Goal: Task Accomplishment & Management: Manage account settings

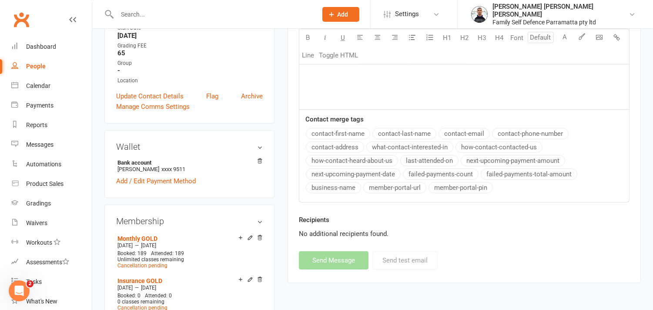
scroll to position [386, 0]
click at [224, 13] on input "text" at bounding box center [212, 14] width 197 height 12
paste input "Anav"
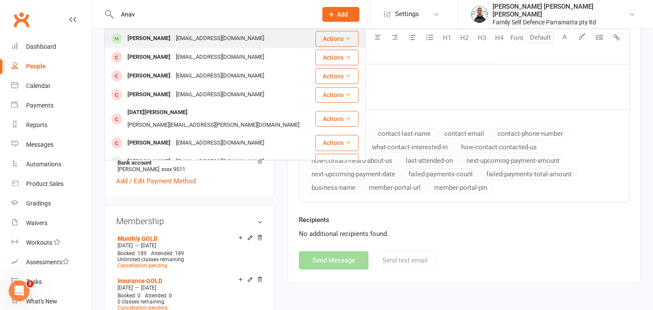
type input "Anav"
click at [153, 35] on div "[PERSON_NAME]" at bounding box center [149, 38] width 48 height 13
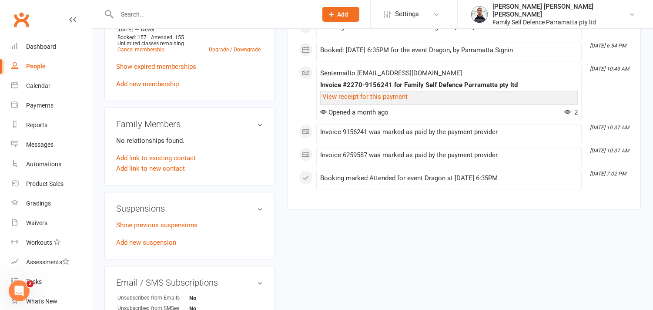
scroll to position [628, 0]
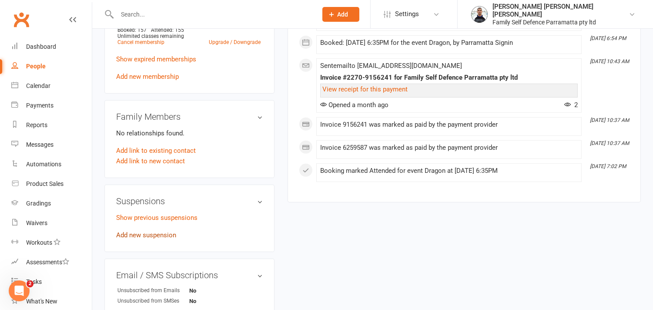
click at [167, 231] on link "Add new suspension" at bounding box center [146, 235] width 60 height 8
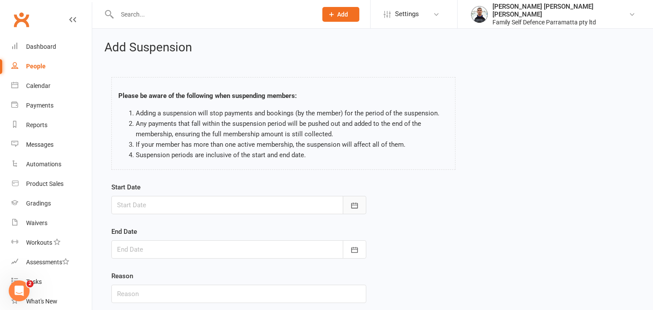
click at [347, 204] on button "button" at bounding box center [354, 205] width 23 height 18
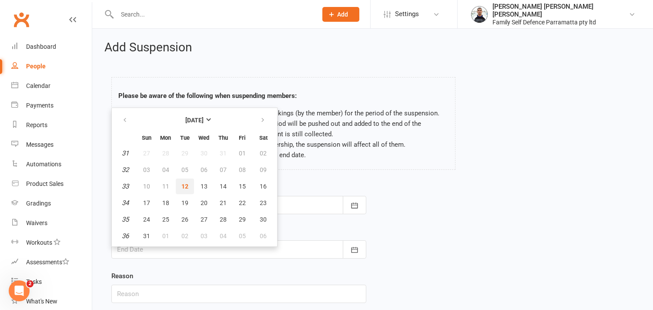
click at [184, 183] on span "12" at bounding box center [184, 186] width 7 height 7
type input "[DATE]"
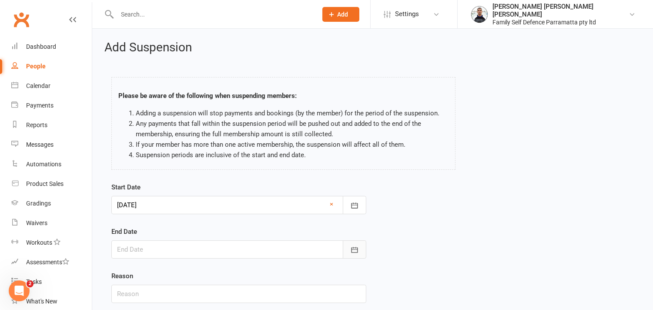
click at [355, 250] on icon "button" at bounding box center [354, 249] width 9 height 9
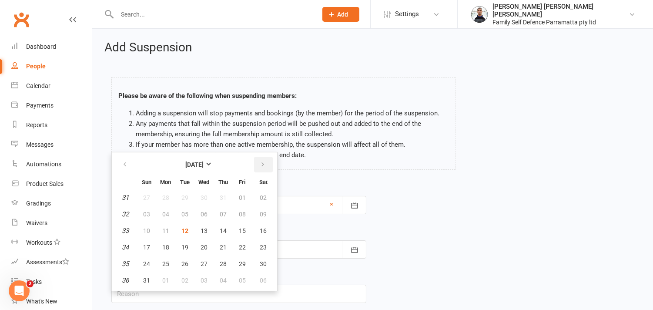
click at [260, 166] on icon "button" at bounding box center [263, 164] width 6 height 7
click at [222, 211] on span "11" at bounding box center [223, 214] width 7 height 7
type input "[DATE]"
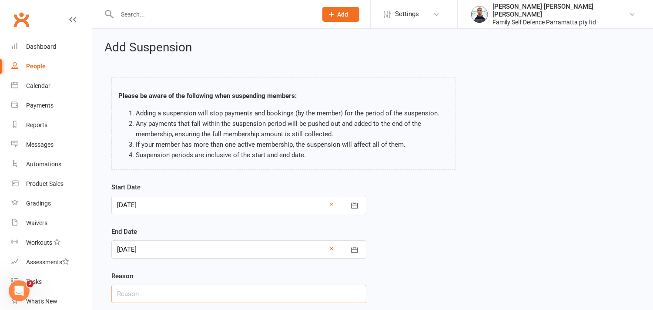
click at [155, 296] on input "text" at bounding box center [238, 293] width 255 height 18
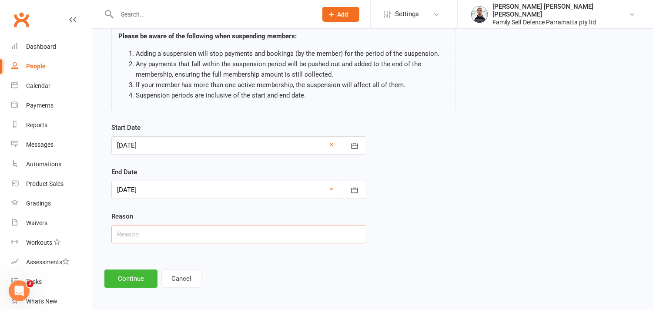
scroll to position [62, 0]
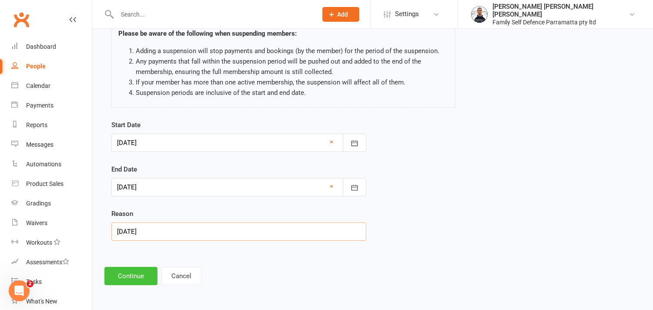
type input "[DATE]"
click at [120, 278] on button "Continue" at bounding box center [130, 276] width 53 height 18
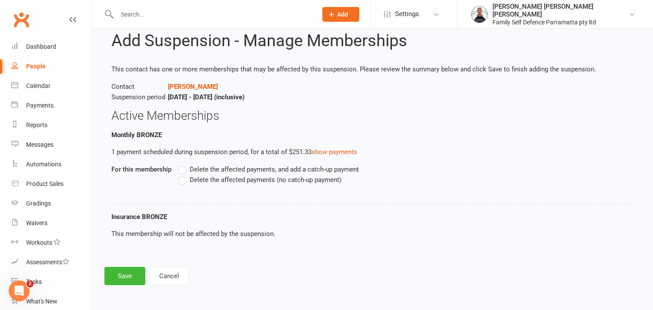
scroll to position [0, 0]
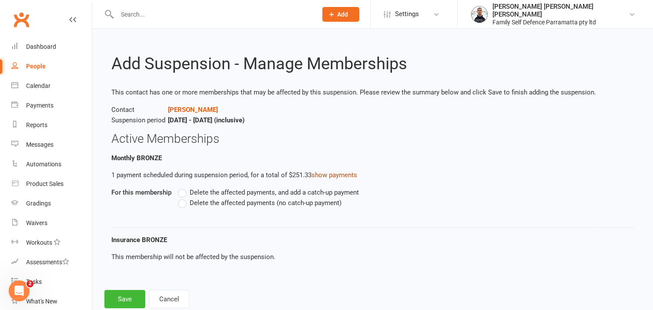
click at [341, 174] on link "show payments" at bounding box center [334, 175] width 46 height 8
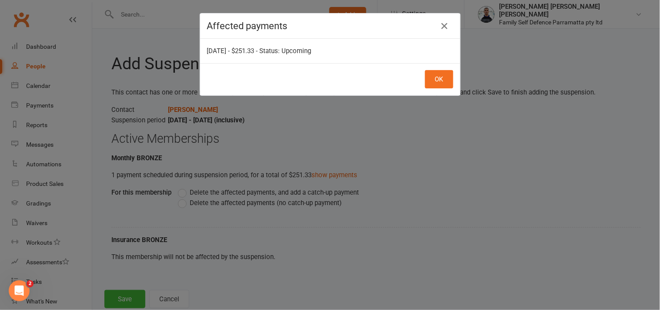
click at [440, 27] on icon "button" at bounding box center [444, 26] width 10 height 10
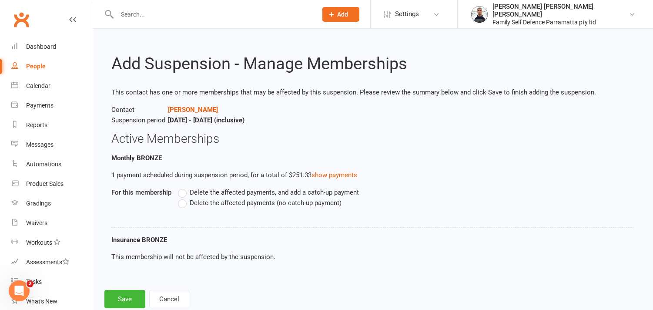
click at [181, 205] on label "Delete the affected payments (no catch-up payment)" at bounding box center [260, 202] width 164 height 10
click at [181, 197] on input "Delete the affected payments (no catch-up payment)" at bounding box center [181, 197] width 6 height 0
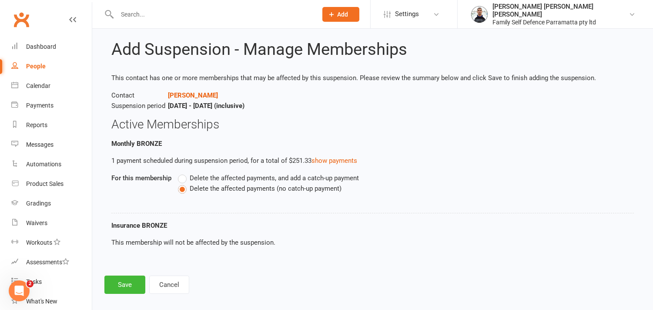
scroll to position [23, 0]
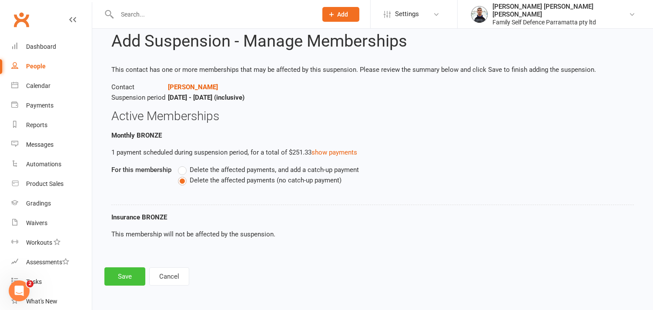
click at [125, 277] on button "Save" at bounding box center [124, 276] width 41 height 18
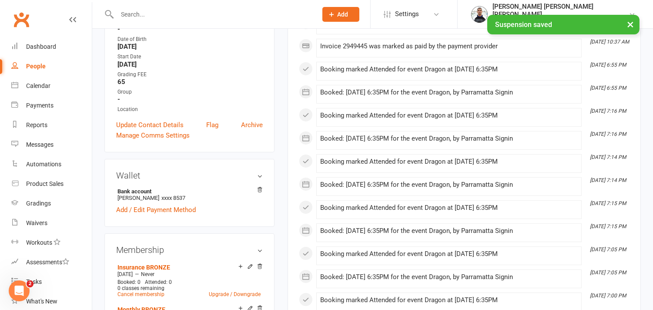
scroll to position [386, 0]
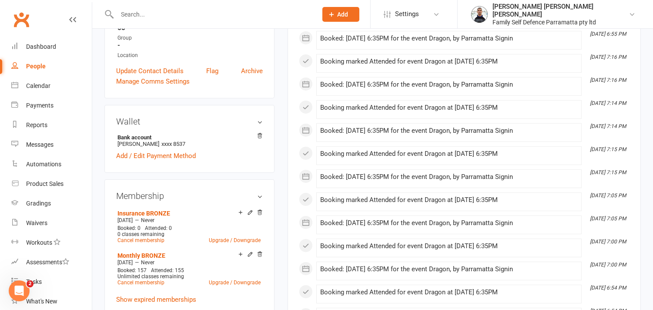
click at [171, 12] on input "text" at bounding box center [212, 14] width 197 height 12
paste input "[GEOGRAPHIC_DATA]"
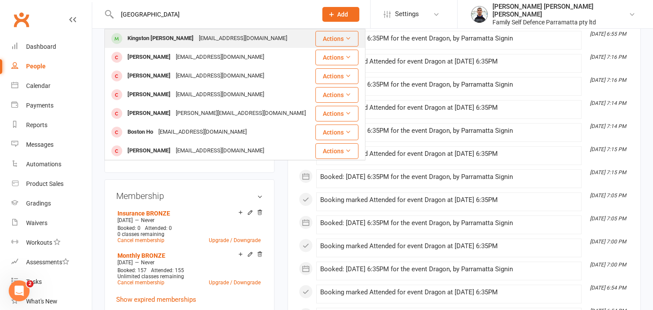
type input "[GEOGRAPHIC_DATA]"
click at [167, 40] on div "Kingston [PERSON_NAME]" at bounding box center [160, 38] width 71 height 13
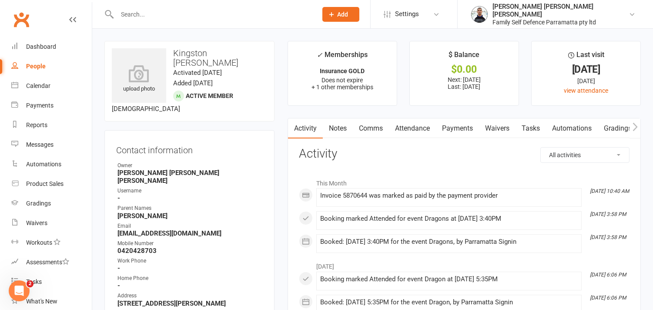
click at [460, 125] on link "Payments" at bounding box center [457, 128] width 43 height 20
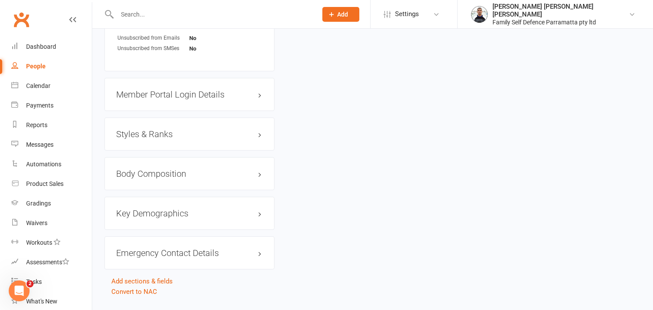
scroll to position [903, 0]
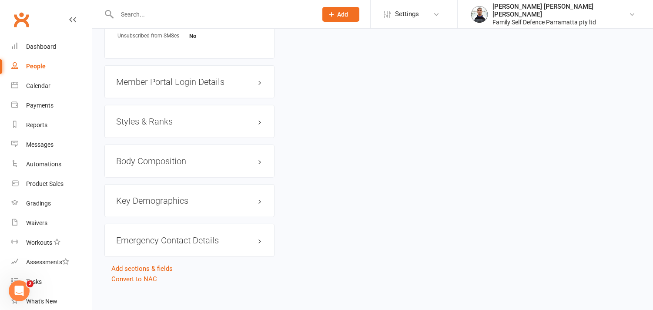
click at [177, 117] on h3 "Styles & Ranks" at bounding box center [189, 122] width 147 height 10
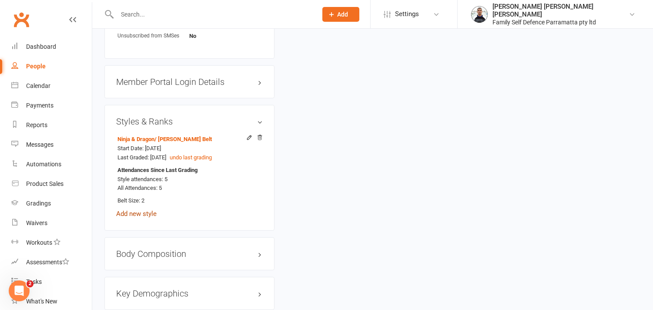
click at [145, 210] on link "Add new style" at bounding box center [136, 214] width 40 height 8
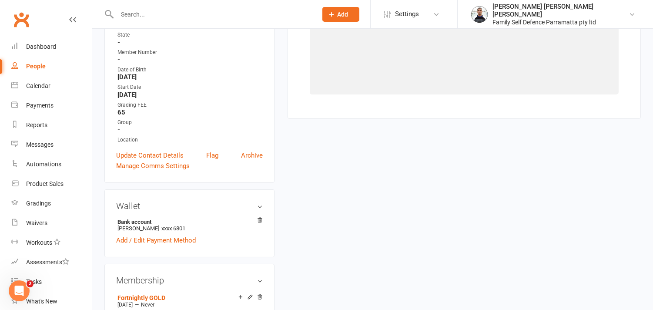
scroll to position [74, 0]
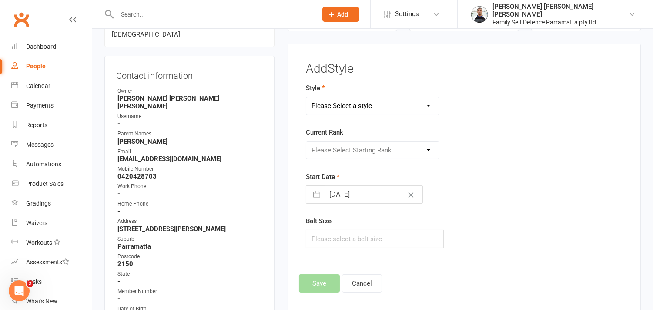
click at [383, 107] on select "Please Select a style Ninja & Dragon Ninja & Dragon (1) Teen & Adult" at bounding box center [372, 105] width 133 height 17
select select "473"
click at [306, 97] on select "Please Select a style Ninja & Dragon Ninja & Dragon (1) Teen & Adult" at bounding box center [372, 105] width 133 height 17
click at [358, 151] on select "Please Select Starting Rank White Belt Yellow Belt Orange Belt Green Belt Blue-…" at bounding box center [372, 149] width 133 height 17
click at [368, 281] on button "Cancel" at bounding box center [362, 283] width 40 height 18
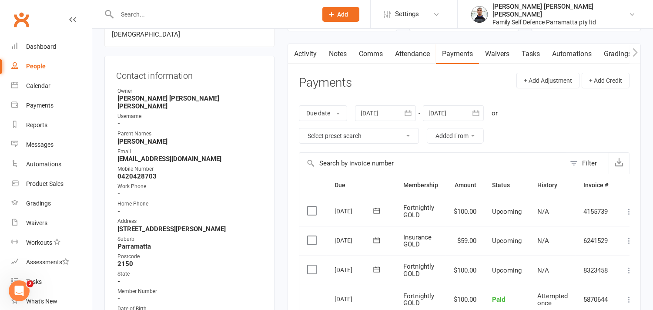
click at [179, 17] on input "text" at bounding box center [212, 14] width 197 height 12
paste input "[PERSON_NAME]’s"
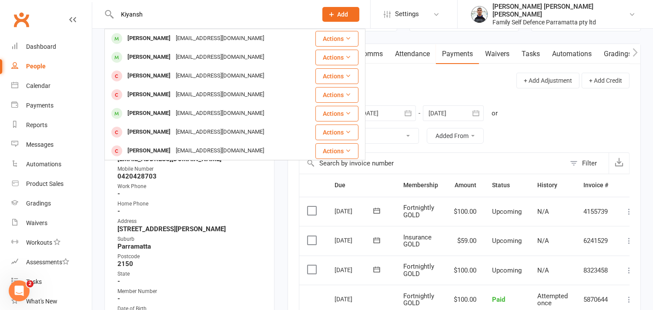
type input "Kiyansh"
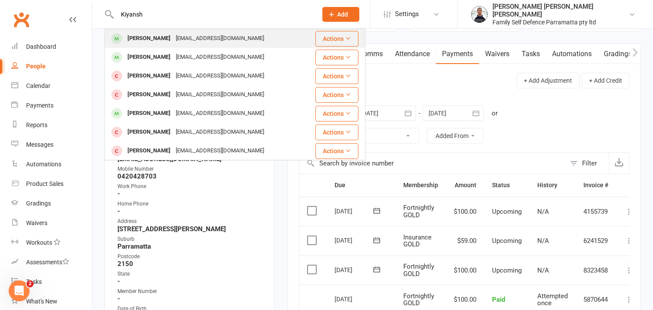
click at [161, 39] on div "[PERSON_NAME]" at bounding box center [149, 38] width 48 height 13
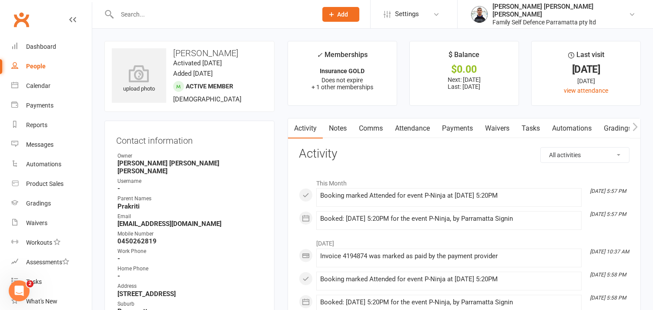
click at [469, 131] on link "Payments" at bounding box center [457, 128] width 43 height 20
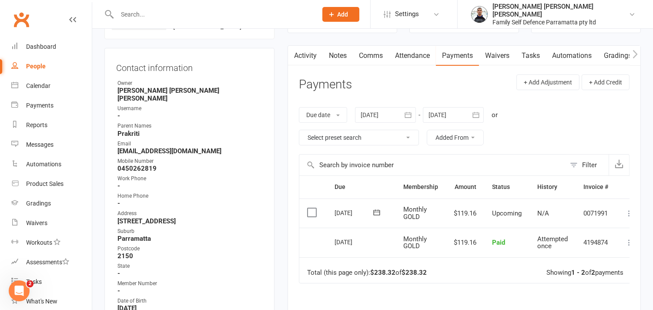
scroll to position [97, 0]
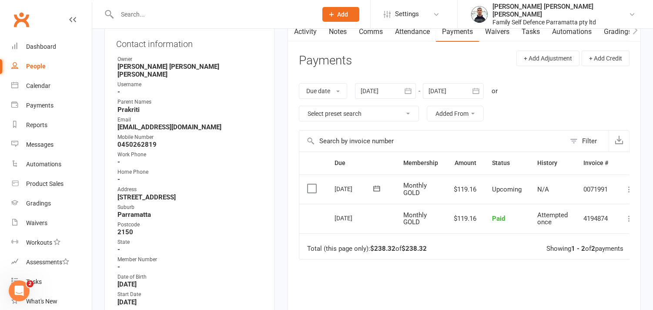
drag, startPoint x: 441, startPoint y: 273, endPoint x: 431, endPoint y: 268, distance: 10.9
click at [441, 273] on div "Due Contact Membership Amount Status History Invoice # Select this [DATE] [PERS…" at bounding box center [464, 261] width 331 height 220
click at [454, 259] on div "Due Contact Membership Amount Status History Invoice # Select this [DATE] [PERS…" at bounding box center [464, 261] width 331 height 220
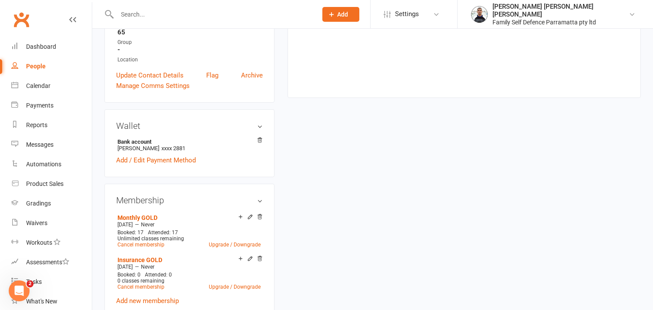
scroll to position [386, 0]
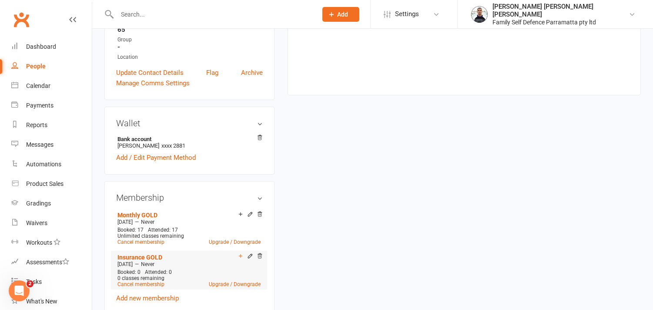
click at [259, 252] on div "Add make-up class" at bounding box center [271, 256] width 49 height 9
click at [259, 253] on icon at bounding box center [260, 256] width 6 height 6
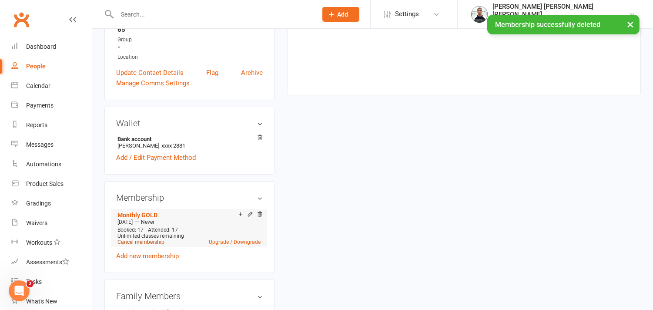
click at [151, 239] on link "Cancel membership" at bounding box center [140, 242] width 47 height 6
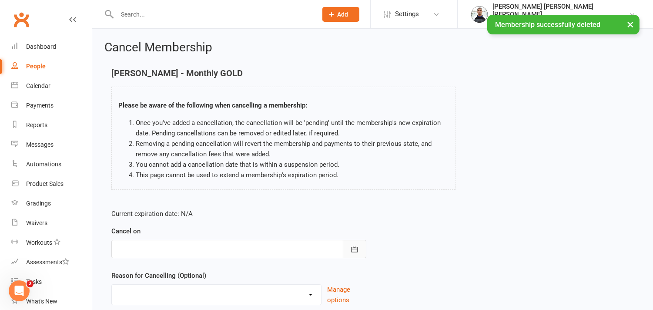
click at [356, 253] on icon "button" at bounding box center [354, 249] width 9 height 9
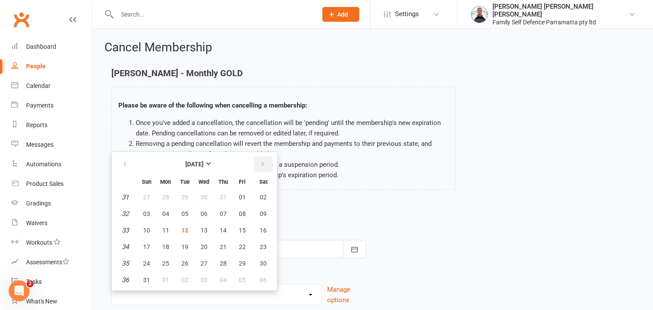
click at [260, 164] on icon "button" at bounding box center [263, 164] width 6 height 7
click at [241, 213] on span "12" at bounding box center [242, 213] width 7 height 7
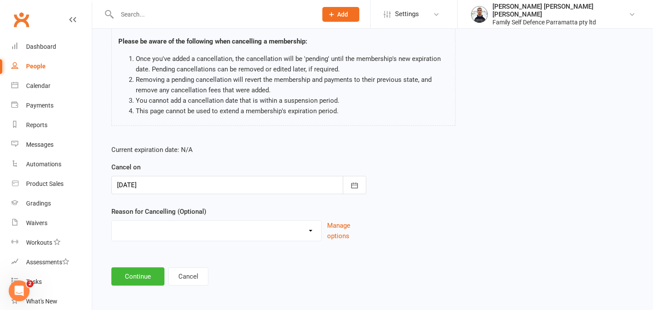
scroll to position [66, 0]
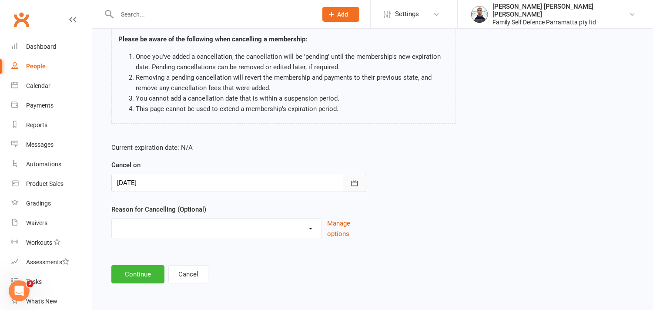
click at [353, 186] on icon "button" at bounding box center [354, 183] width 9 height 9
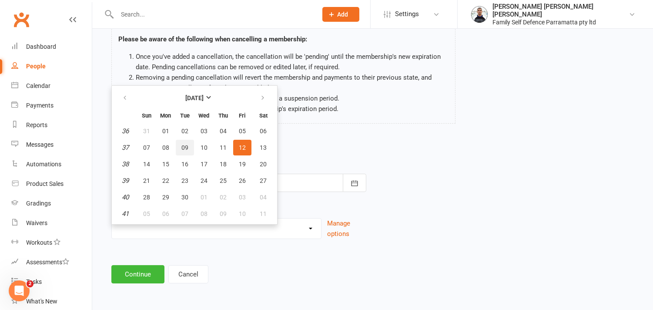
click at [183, 145] on span "09" at bounding box center [184, 147] width 7 height 7
type input "[DATE]"
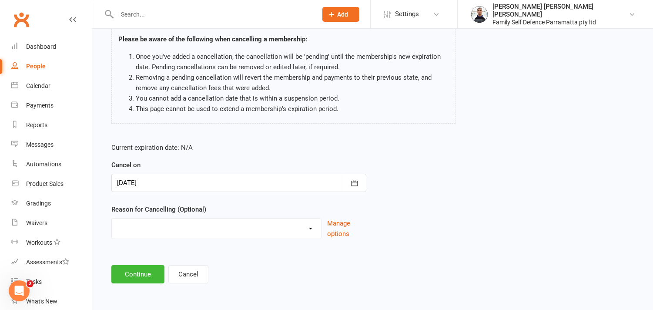
click at [173, 228] on select "Other reason" at bounding box center [216, 226] width 209 height 17
select select "0"
click at [112, 218] on select "Other reason" at bounding box center [216, 226] width 209 height 17
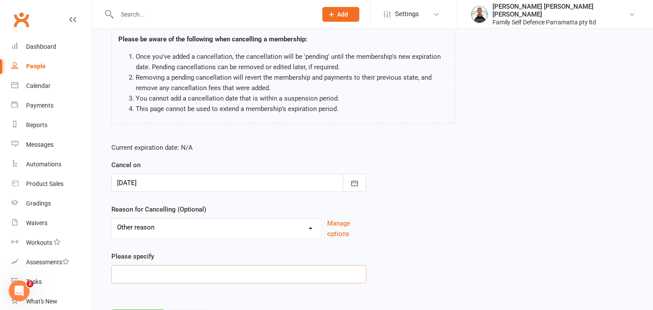
click at [139, 278] on input at bounding box center [238, 274] width 255 height 18
type input "[DATE]"
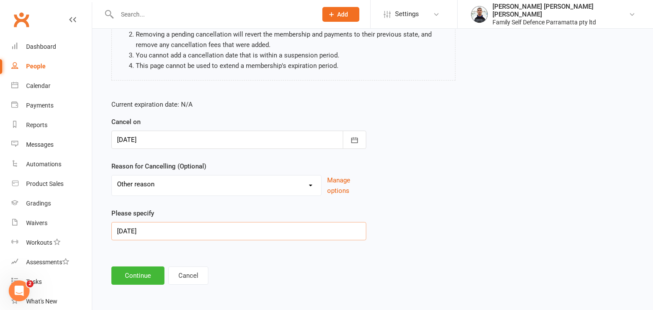
scroll to position [110, 0]
click at [143, 274] on button "Continue" at bounding box center [137, 274] width 53 height 18
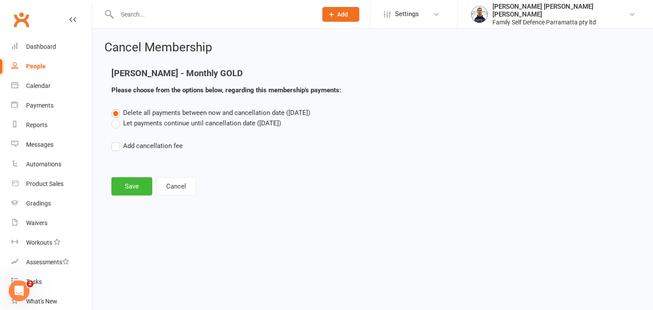
scroll to position [0, 0]
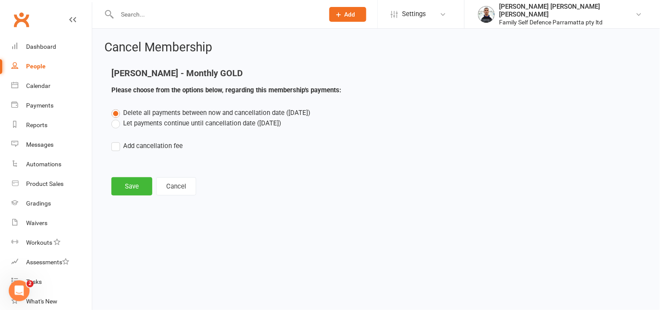
click at [114, 123] on label "Let payments continue until cancellation date ([DATE])" at bounding box center [196, 123] width 170 height 10
click at [114, 118] on input "Let payments continue until cancellation date ([DATE])" at bounding box center [114, 118] width 6 height 0
click at [134, 190] on button "Save" at bounding box center [131, 186] width 41 height 18
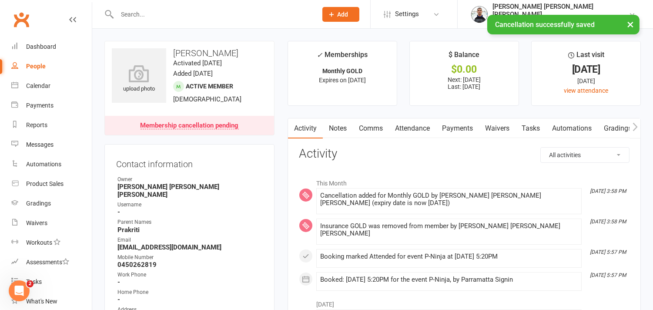
click at [459, 130] on link "Payments" at bounding box center [457, 128] width 43 height 20
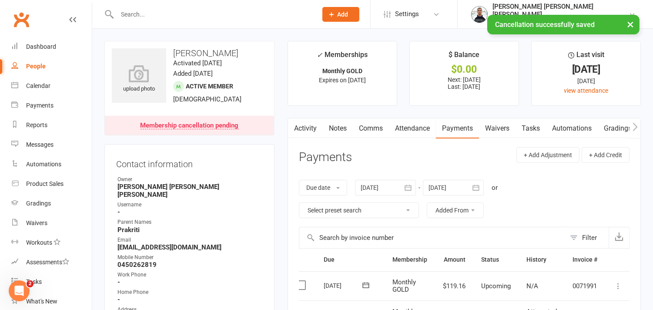
scroll to position [0, 17]
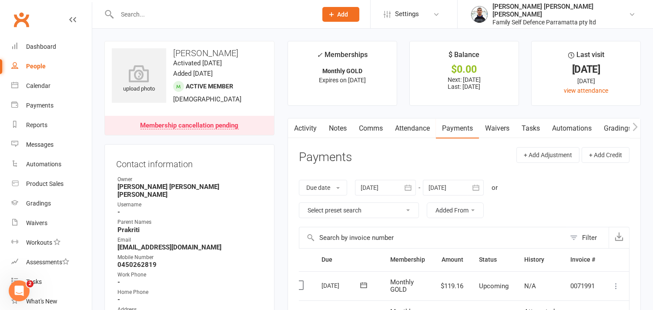
click at [615, 288] on icon at bounding box center [616, 285] width 9 height 9
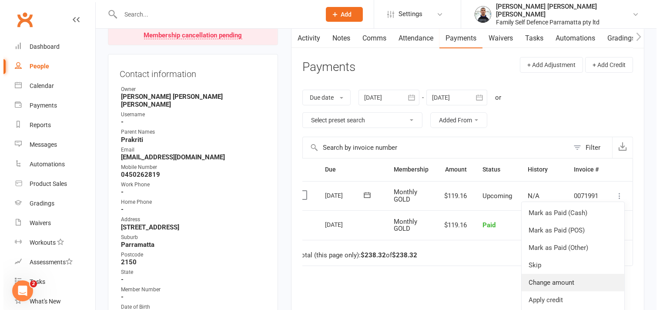
scroll to position [97, 0]
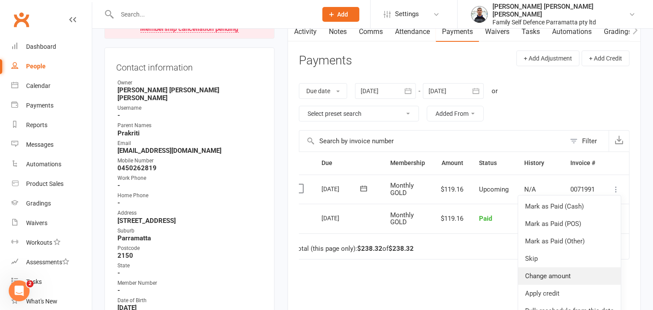
click at [565, 276] on link "Change amount" at bounding box center [569, 275] width 103 height 17
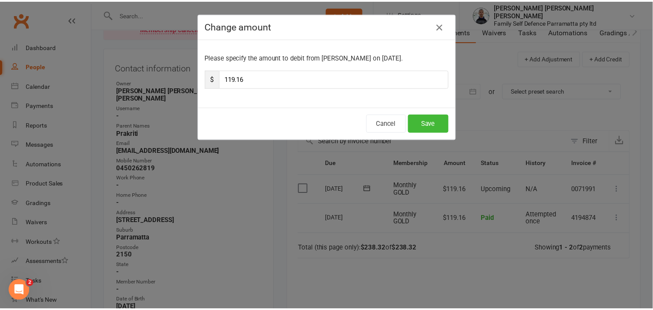
scroll to position [0, 12]
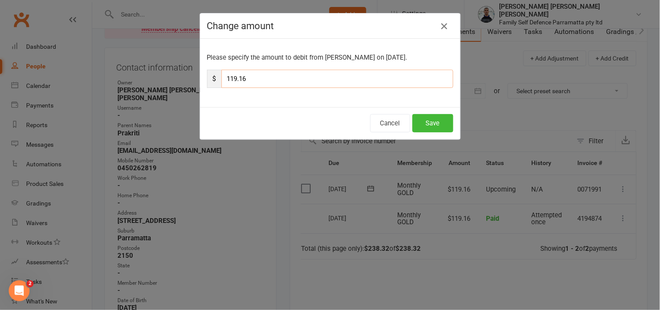
drag, startPoint x: 248, startPoint y: 78, endPoint x: 197, endPoint y: 74, distance: 51.5
click at [200, 74] on div "Please specify the amount to debit from [PERSON_NAME] on [DATE]. $ 119.16" at bounding box center [330, 73] width 260 height 68
paste input "82.5"
type input "82.5"
click at [429, 128] on button "Save" at bounding box center [432, 123] width 41 height 18
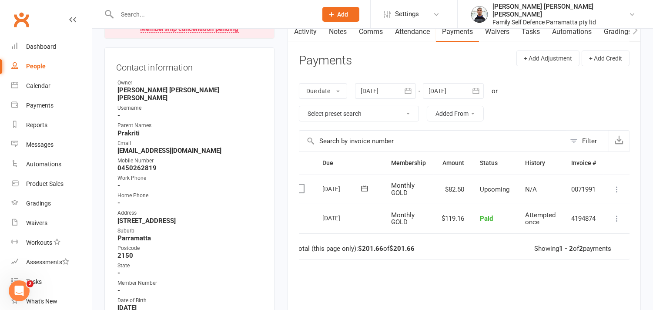
click at [473, 92] on icon "button" at bounding box center [476, 91] width 9 height 9
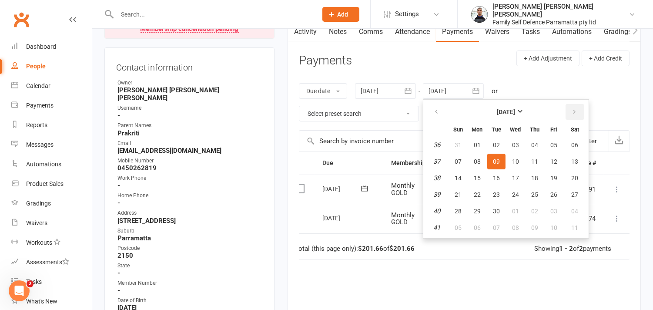
click at [566, 110] on button "button" at bounding box center [575, 112] width 19 height 16
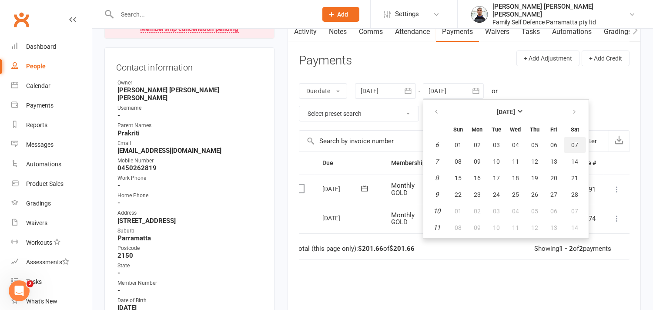
click at [572, 145] on span "07" at bounding box center [575, 144] width 7 height 7
type input "[DATE]"
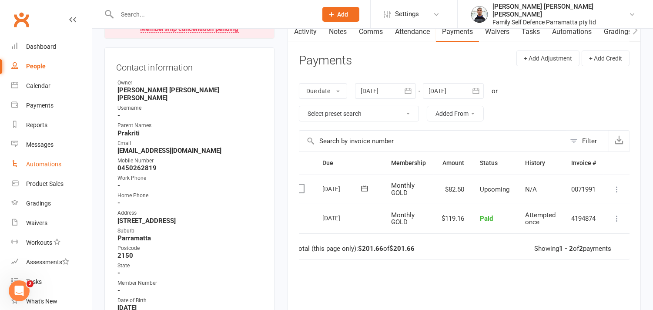
click at [41, 161] on div "Automations" at bounding box center [43, 164] width 35 height 7
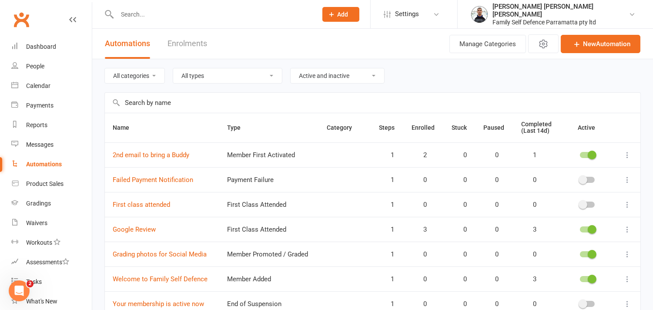
click at [627, 229] on icon at bounding box center [627, 229] width 9 height 9
click at [557, 246] on link "Edit" at bounding box center [582, 246] width 86 height 17
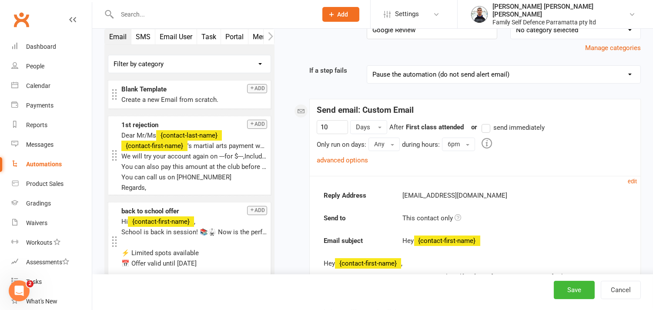
scroll to position [97, 0]
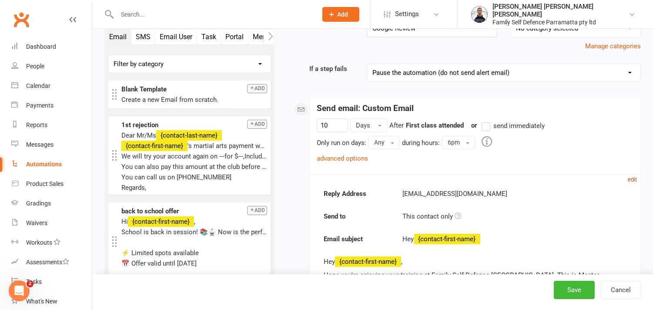
click at [632, 176] on small "edit" at bounding box center [632, 179] width 9 height 7
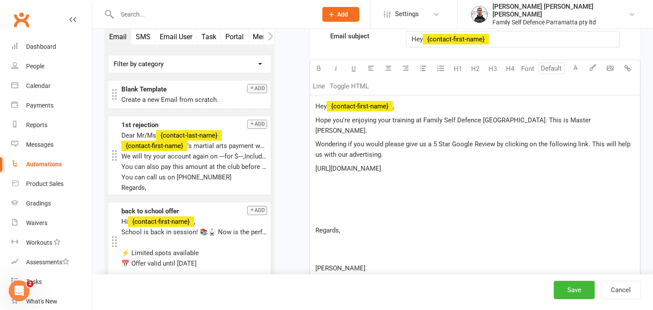
scroll to position [386, 0]
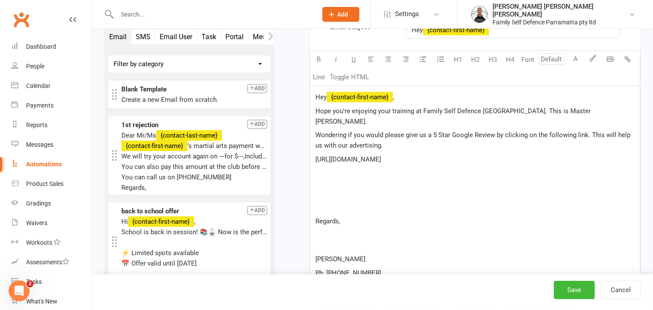
drag, startPoint x: 446, startPoint y: 147, endPoint x: 315, endPoint y: 152, distance: 131.5
click at [315, 154] on p "[URL][DOMAIN_NAME]" at bounding box center [474, 159] width 319 height 10
copy span "[URL][DOMAIN_NAME]"
click at [623, 291] on button "Cancel" at bounding box center [621, 290] width 40 height 18
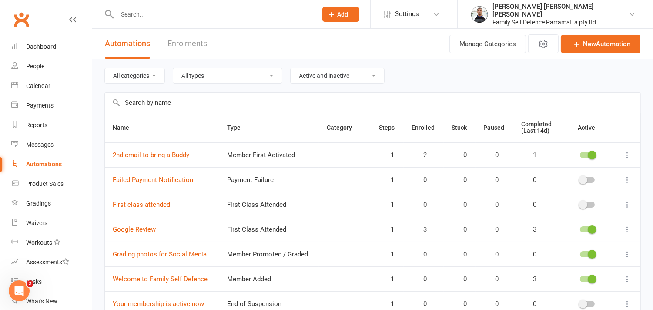
click at [191, 14] on input "text" at bounding box center [212, 14] width 197 height 12
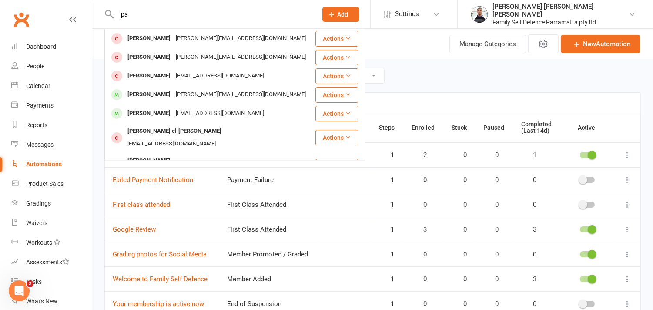
type input "p"
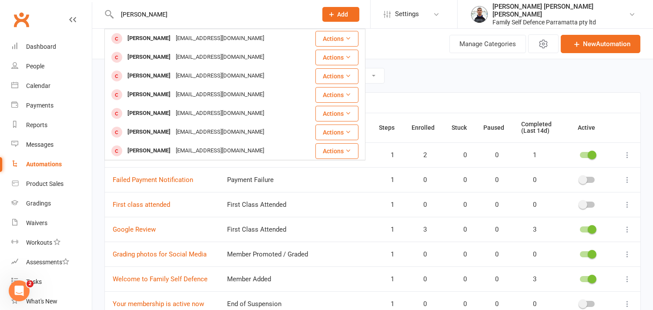
type input "[PERSON_NAME]"
drag, startPoint x: 410, startPoint y: 78, endPoint x: 407, endPoint y: 68, distance: 10.5
click at [410, 76] on div "All categories All types Booking Cancelled Booking Due Booking Late-Cancelled B…" at bounding box center [372, 75] width 536 height 33
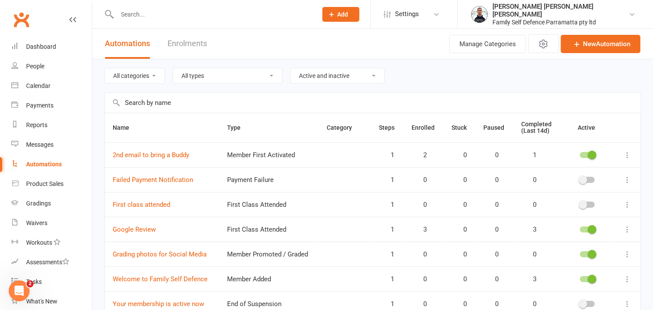
click at [348, 13] on span "Add" at bounding box center [343, 14] width 11 height 7
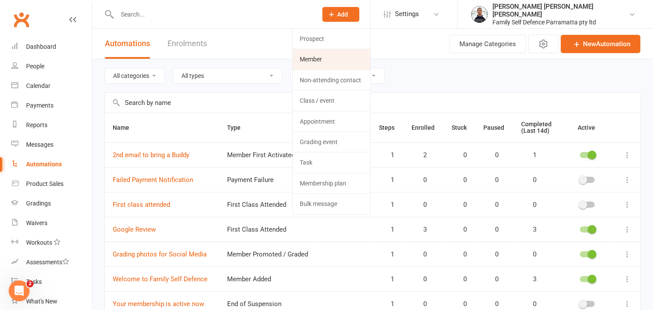
click at [354, 60] on link "Member" at bounding box center [331, 59] width 77 height 20
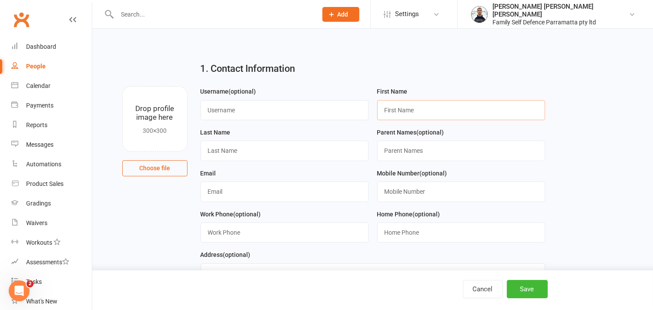
click at [390, 111] on input "text" at bounding box center [461, 110] width 168 height 20
type input "[PERSON_NAME]"
type input "[PERSON_NAME], mum"
paste input "[EMAIL_ADDRESS][DOMAIN_NAME]"
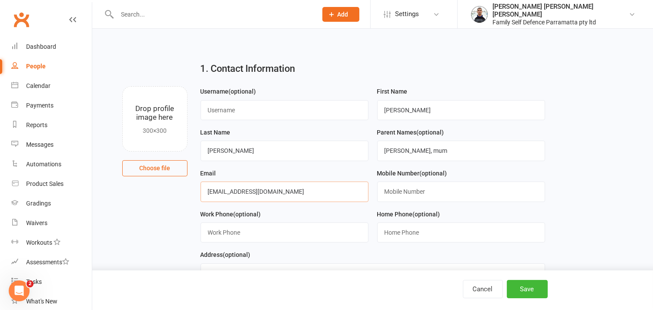
type input "[EMAIL_ADDRESS][DOMAIN_NAME]"
paste input "0403440313"
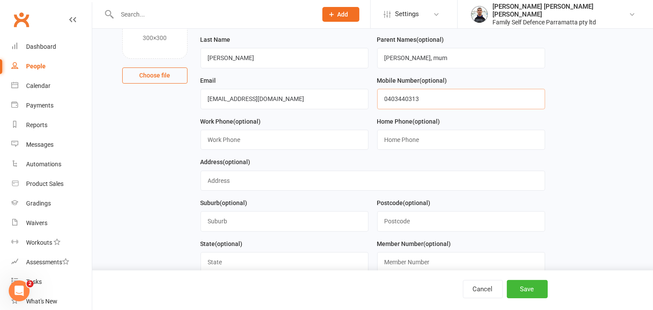
scroll to position [97, 0]
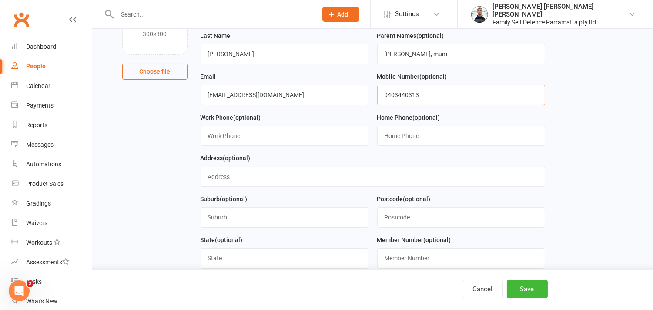
type input "0403440313"
click at [242, 179] on input "text" at bounding box center [373, 177] width 345 height 20
type input "[STREET_ADDRESS]"
type input "NORTH PARRAMATTA"
type input "2151"
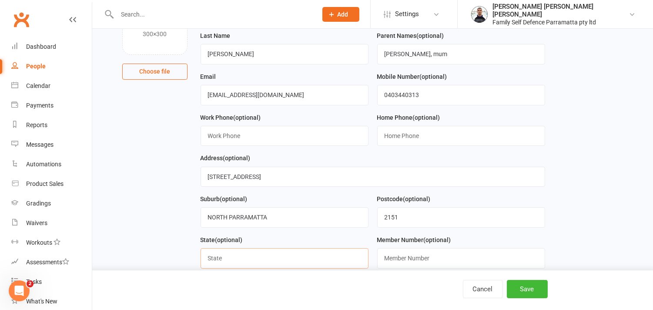
type input "[GEOGRAPHIC_DATA]"
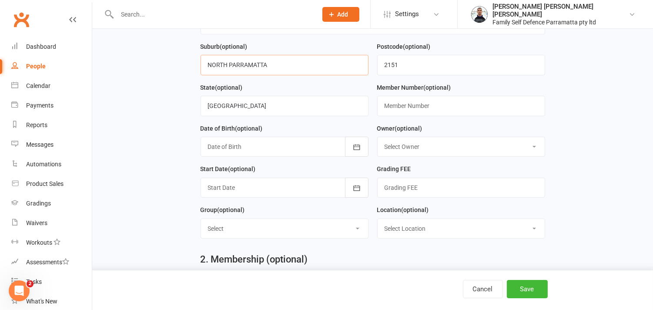
scroll to position [290, 0]
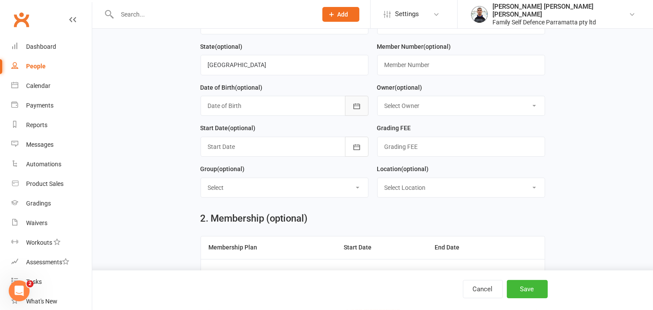
click at [352, 107] on icon "button" at bounding box center [356, 106] width 9 height 9
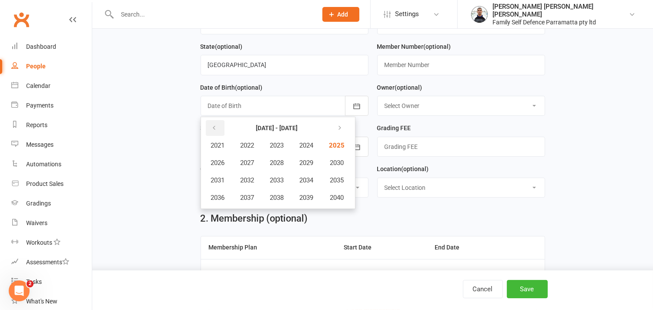
click at [214, 127] on icon "button" at bounding box center [214, 127] width 6 height 7
click at [222, 194] on span "2016" at bounding box center [218, 198] width 14 height 8
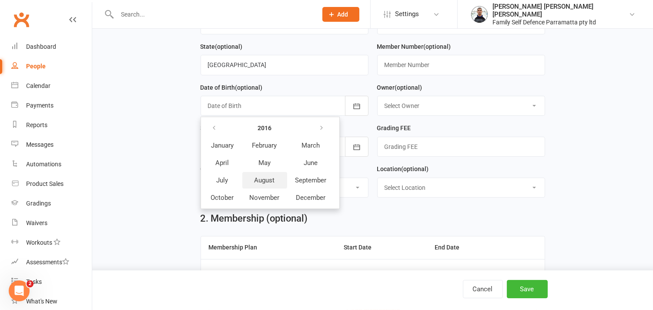
click at [260, 177] on span "August" at bounding box center [264, 180] width 20 height 8
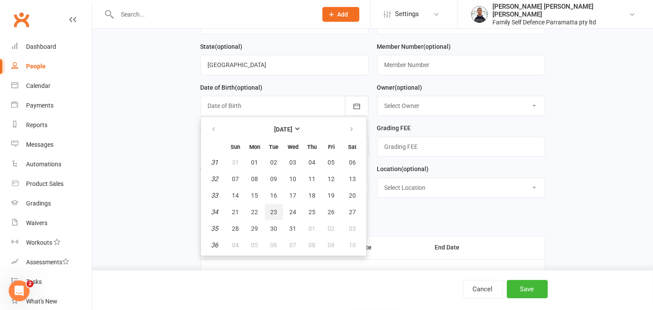
click at [275, 212] on button "23" at bounding box center [274, 212] width 18 height 16
type input "[DATE]"
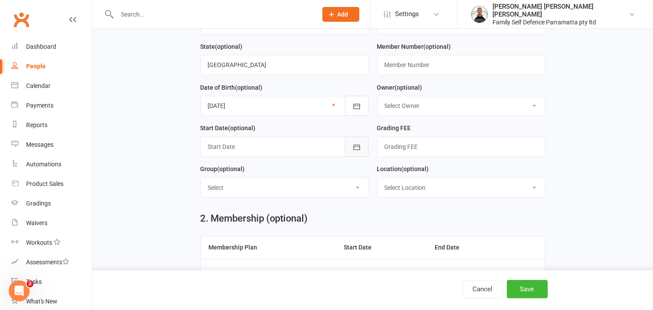
click at [352, 149] on icon "button" at bounding box center [356, 147] width 9 height 9
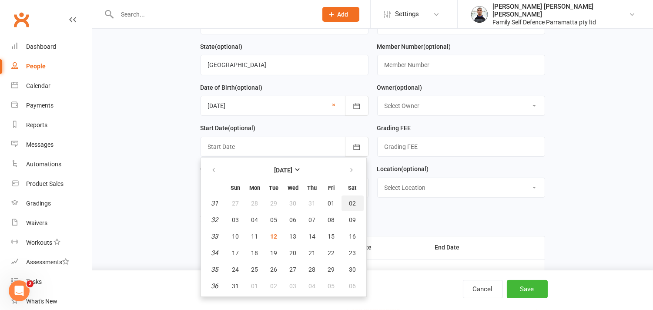
click at [349, 204] on span "02" at bounding box center [352, 203] width 7 height 7
type input "[DATE]"
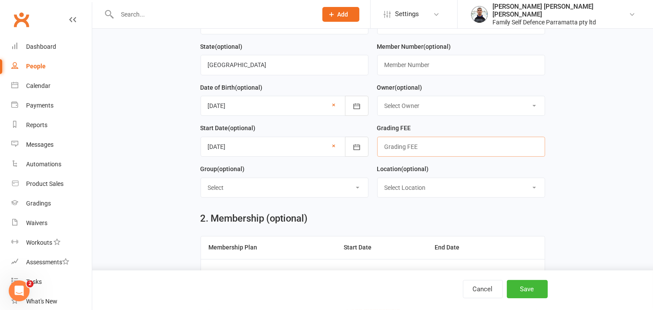
click at [398, 144] on input "text" at bounding box center [461, 147] width 168 height 20
type input "65"
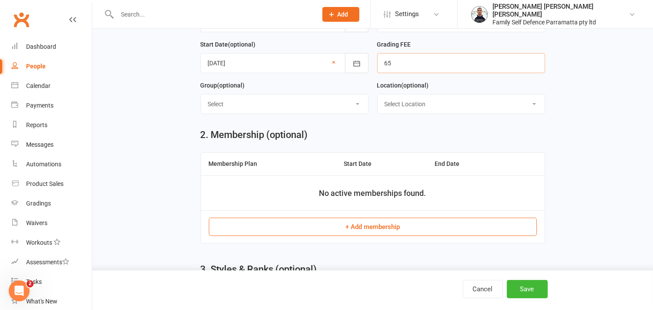
scroll to position [386, 0]
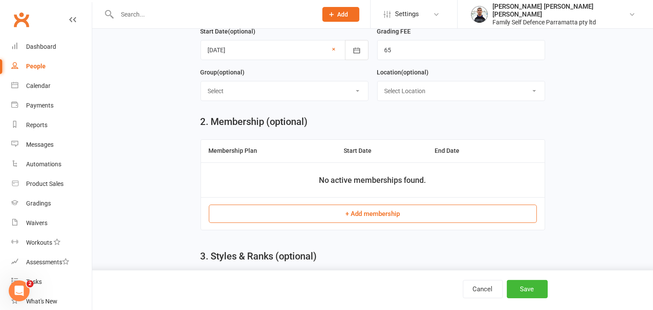
click at [342, 214] on button "+ Add membership" at bounding box center [373, 213] width 328 height 18
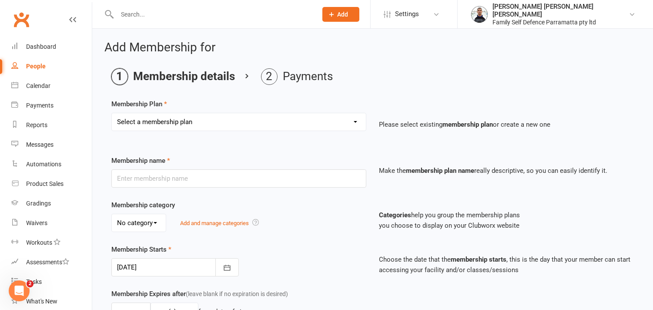
click at [176, 127] on select "Select a membership plan Create new Membership Plan Insurance Monthly Fortnight…" at bounding box center [239, 121] width 254 height 17
select select "1"
click at [112, 113] on select "Select a membership plan Create new Membership Plan Insurance Monthly Fortnight…" at bounding box center [239, 121] width 254 height 17
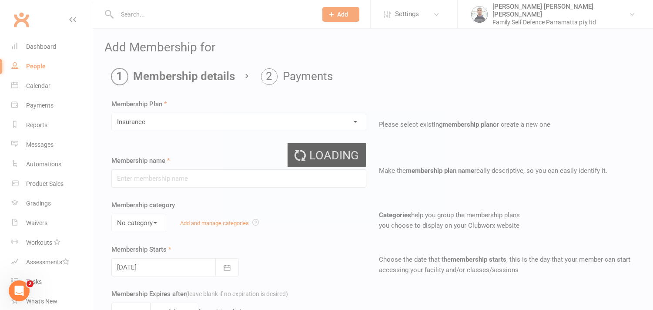
type input "Insurance"
select select "0"
type input "0"
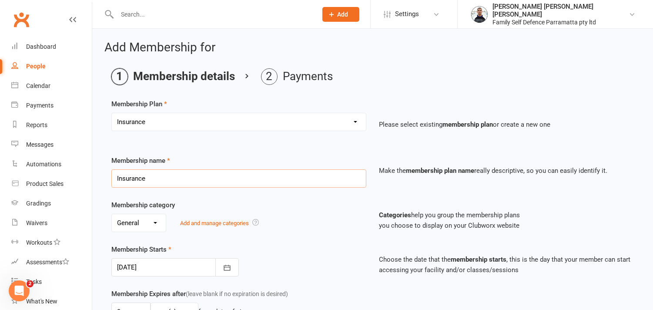
click at [154, 177] on input "Insurance" at bounding box center [238, 178] width 255 height 18
type input "Insurance GOLD"
click at [217, 149] on div "Membership Plan Select a membership plan Create new Membership Plan Insurance M…" at bounding box center [372, 301] width 522 height 404
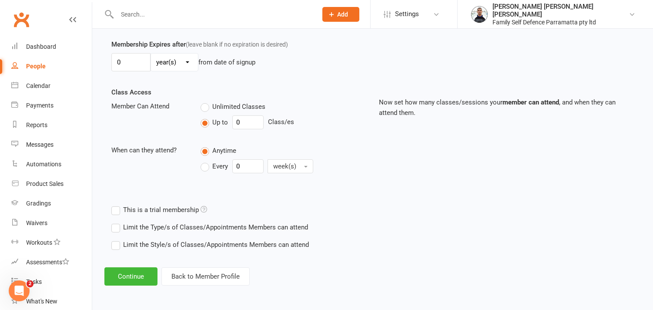
scroll to position [250, 0]
click at [136, 276] on button "Continue" at bounding box center [130, 276] width 53 height 18
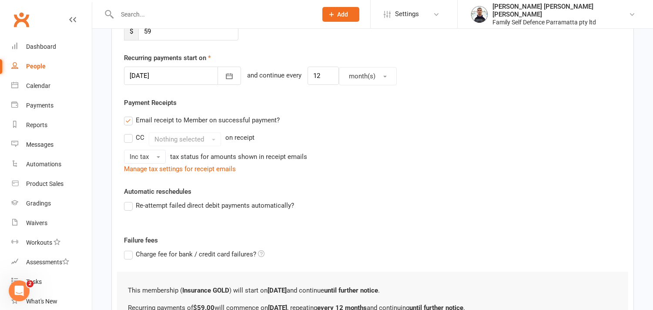
scroll to position [288, 0]
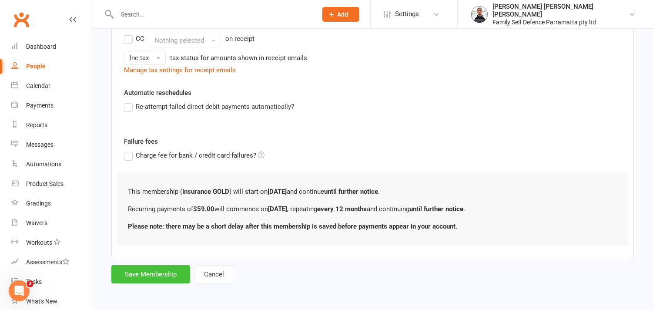
click at [141, 275] on button "Save Membership" at bounding box center [150, 274] width 79 height 18
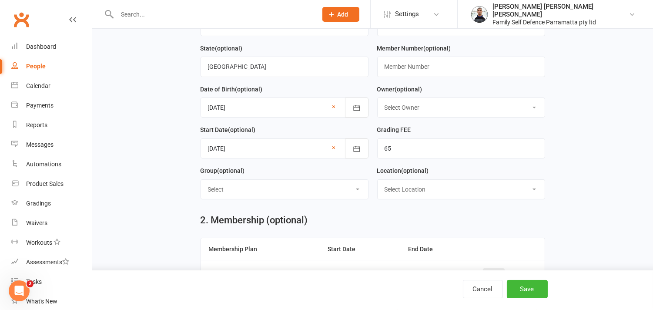
scroll to position [495, 0]
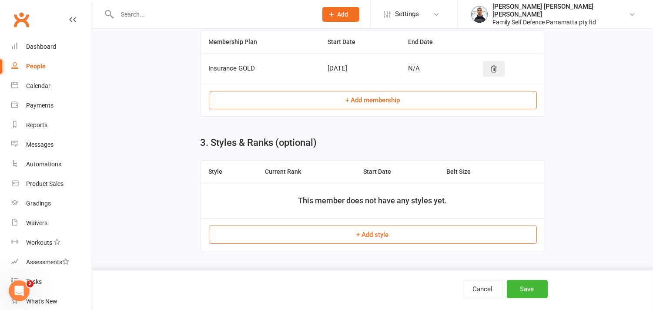
click at [305, 103] on button "+ Add membership" at bounding box center [373, 100] width 328 height 18
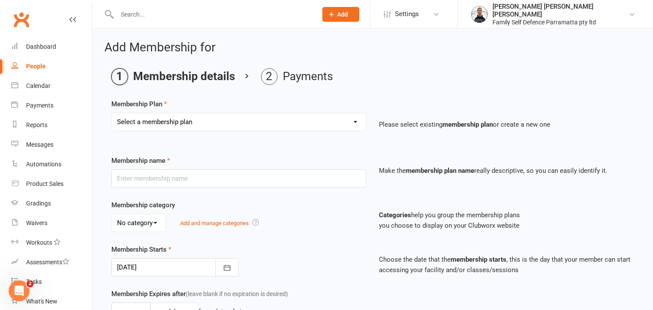
click at [196, 124] on select "Select a membership plan Create new Membership Plan Insurance Monthly Fortnight…" at bounding box center [239, 121] width 254 height 17
select select "1"
click at [112, 113] on select "Select a membership plan Create new Membership Plan Insurance Monthly Fortnight…" at bounding box center [239, 121] width 254 height 17
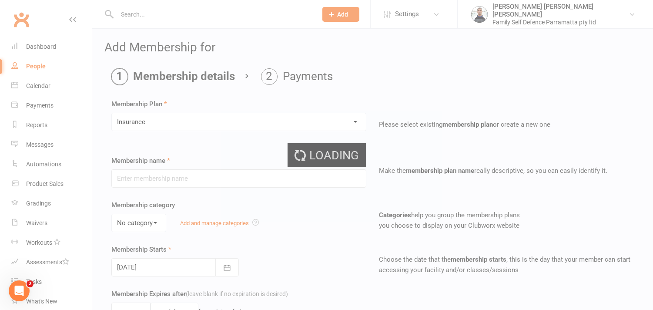
type input "Insurance"
select select "0"
type input "0"
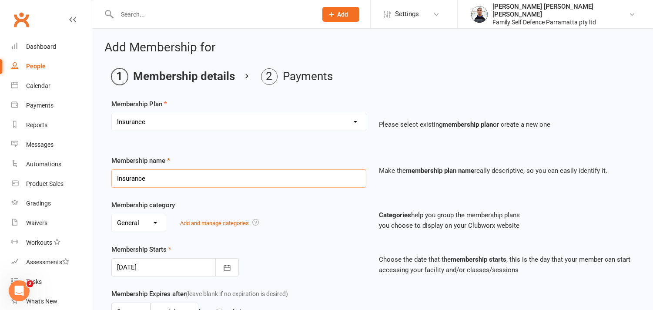
click at [151, 179] on input "Insurance" at bounding box center [238, 178] width 255 height 18
type input "Insurance GOLD"
click at [228, 268] on icon "button" at bounding box center [227, 267] width 9 height 9
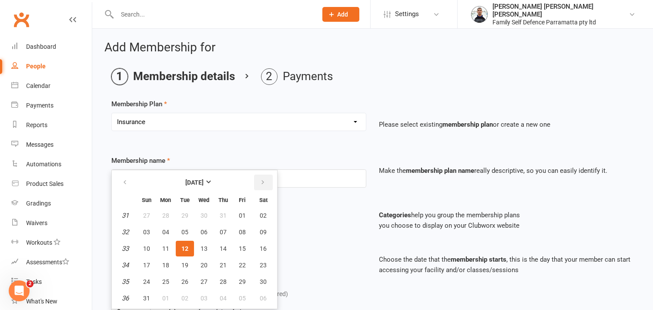
click at [260, 181] on icon "button" at bounding box center [263, 182] width 6 height 7
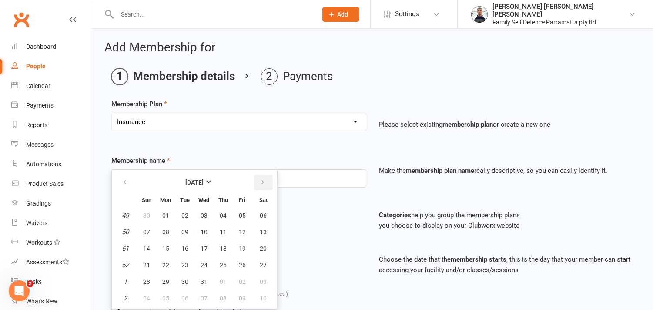
click at [260, 181] on icon "button" at bounding box center [263, 182] width 6 height 7
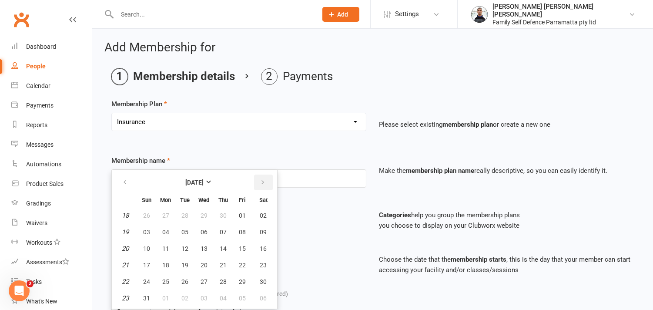
click at [260, 181] on icon "button" at bounding box center [263, 182] width 6 height 7
click at [146, 229] on span "02" at bounding box center [146, 231] width 7 height 7
type input "[DATE]"
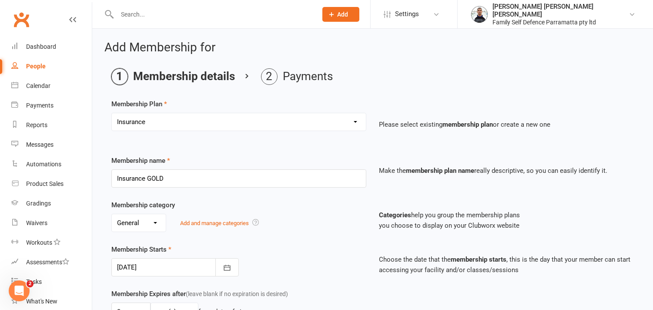
click at [316, 221] on div "No category General Add and manage categories" at bounding box center [238, 223] width 255 height 18
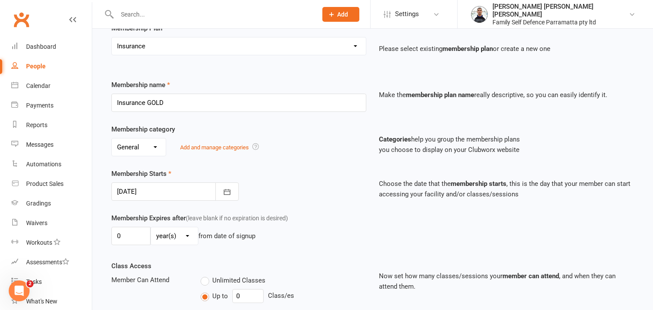
scroll to position [250, 0]
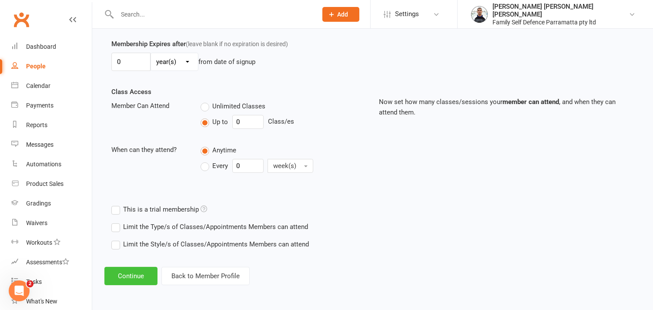
click at [135, 273] on button "Continue" at bounding box center [130, 276] width 53 height 18
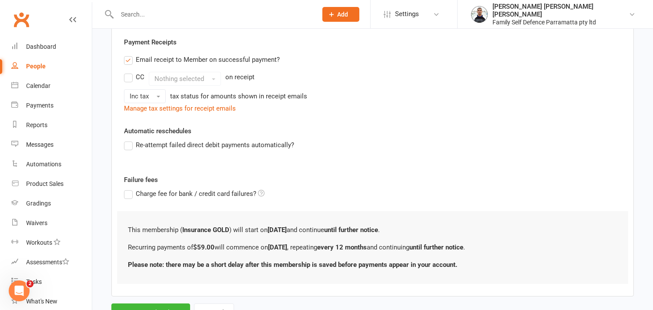
scroll to position [0, 0]
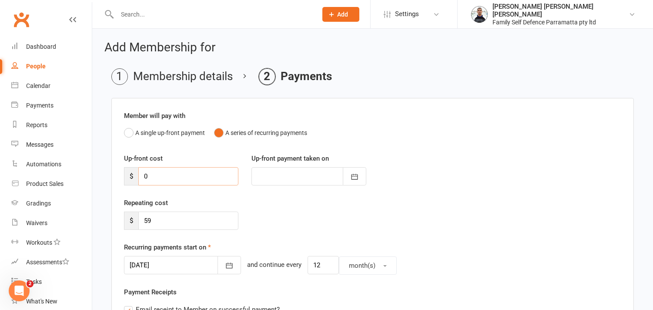
drag, startPoint x: 149, startPoint y: 175, endPoint x: 141, endPoint y: 173, distance: 8.3
click at [141, 173] on input "0" at bounding box center [188, 176] width 100 height 18
type input "5"
type input "[DATE]"
type input "59"
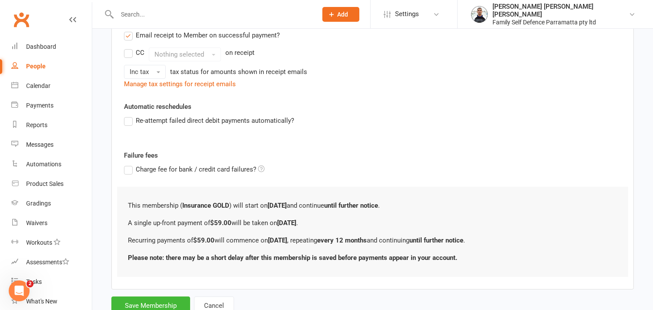
scroll to position [305, 0]
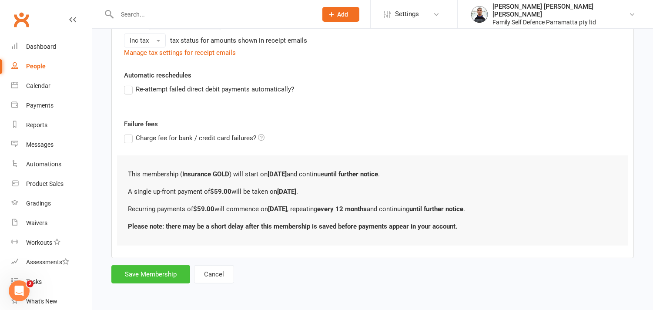
click at [157, 276] on button "Save Membership" at bounding box center [150, 274] width 79 height 18
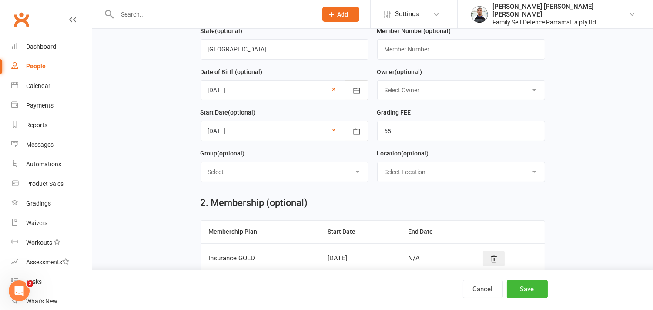
scroll to position [495, 0]
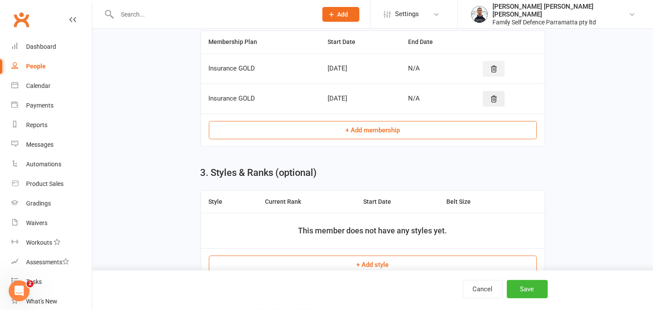
click at [501, 66] on button at bounding box center [494, 69] width 22 height 16
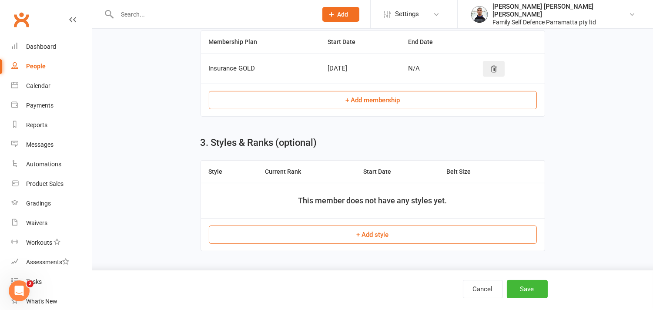
click at [392, 102] on button "+ Add membership" at bounding box center [373, 100] width 328 height 18
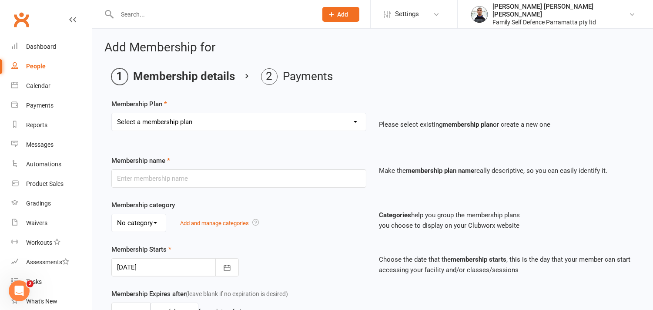
click at [202, 124] on select "Select a membership plan Create new Membership Plan Insurance Monthly Fortnight…" at bounding box center [239, 121] width 254 height 17
select select "2"
click at [112, 113] on select "Select a membership plan Create new Membership Plan Insurance Monthly Fortnight…" at bounding box center [239, 121] width 254 height 17
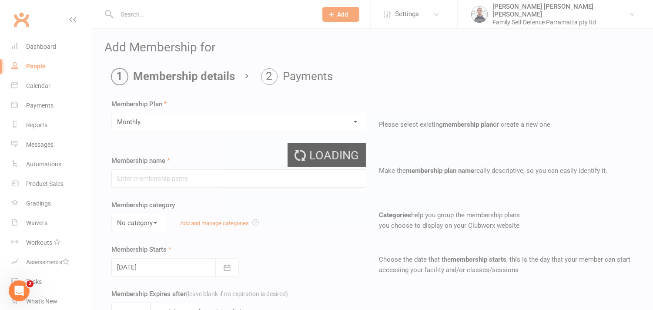
type input "Monthly"
select select "0"
type input "0"
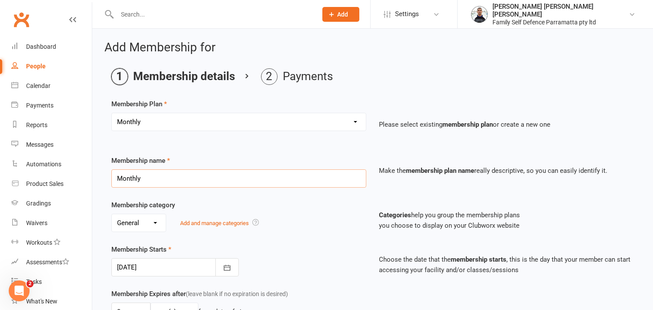
click at [164, 181] on input "Monthly" at bounding box center [238, 178] width 255 height 18
type input "Monthly GOLD"
click at [194, 148] on div "Membership Plan Select a membership plan Create new Membership Plan Insurance M…" at bounding box center [372, 306] width 522 height 414
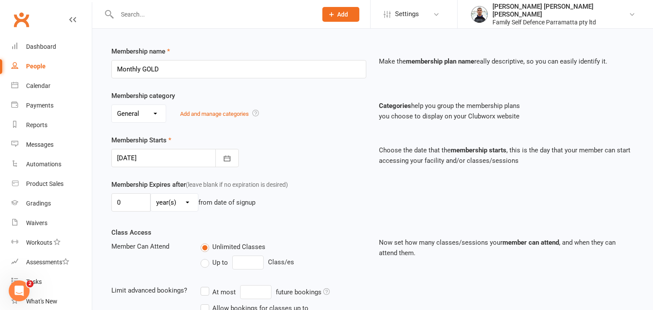
scroll to position [145, 0]
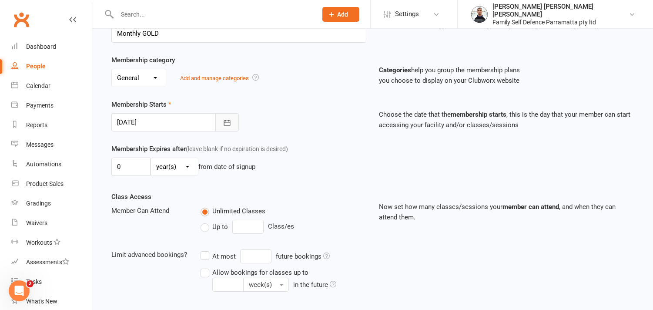
click at [233, 123] on button "button" at bounding box center [226, 122] width 23 height 18
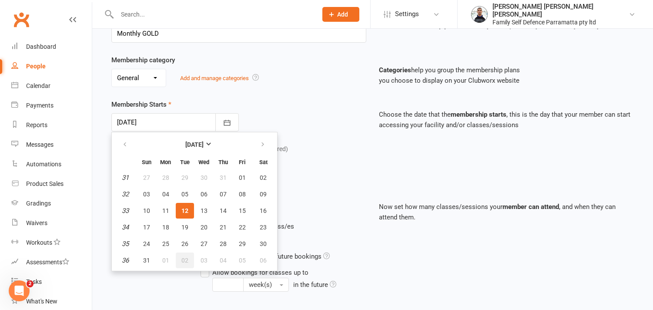
click at [183, 257] on span "02" at bounding box center [184, 260] width 7 height 7
type input "[DATE]"
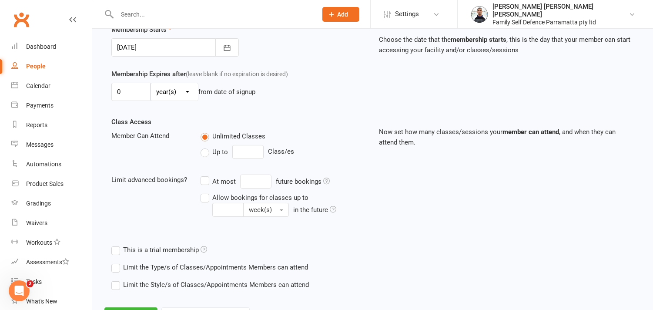
scroll to position [260, 0]
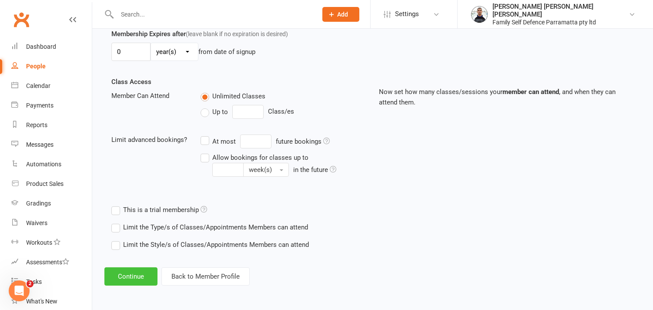
click at [143, 273] on button "Continue" at bounding box center [130, 276] width 53 height 18
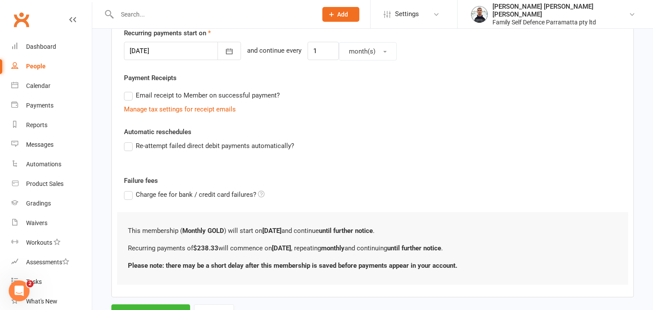
scroll to position [253, 0]
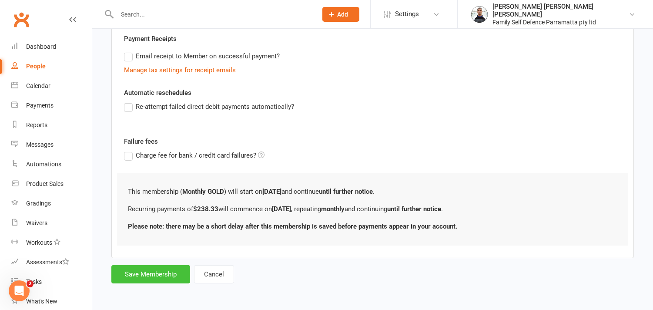
click at [143, 273] on button "Save Membership" at bounding box center [150, 274] width 79 height 18
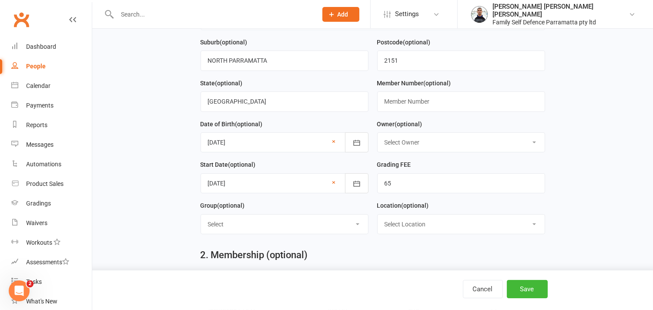
scroll to position [495, 0]
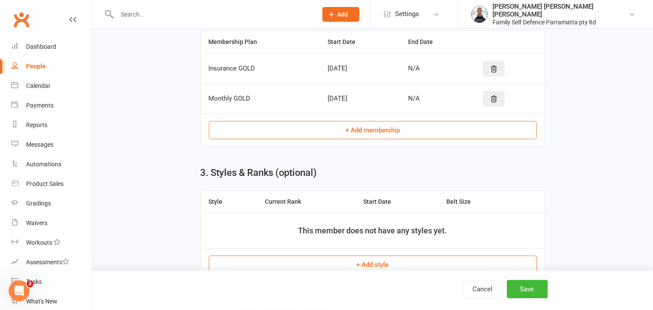
click at [355, 136] on button "+ Add membership" at bounding box center [373, 130] width 328 height 18
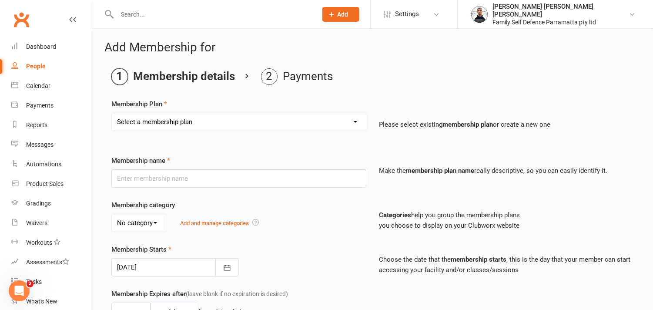
click at [177, 122] on select "Select a membership plan Create new Membership Plan Insurance Monthly Fortnight…" at bounding box center [239, 121] width 254 height 17
select select "5"
click at [112, 113] on select "Select a membership plan Create new Membership Plan Insurance Monthly Fortnight…" at bounding box center [239, 121] width 254 height 17
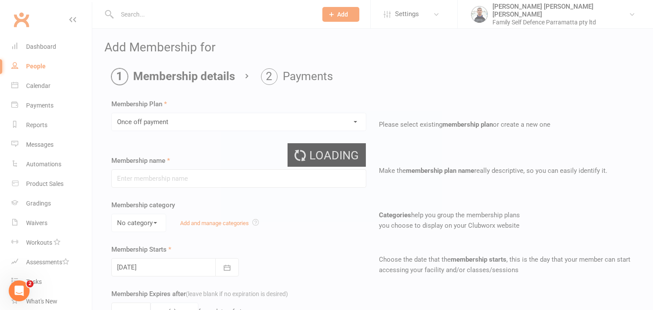
type input "Once off payment"
type input "1"
select select "1"
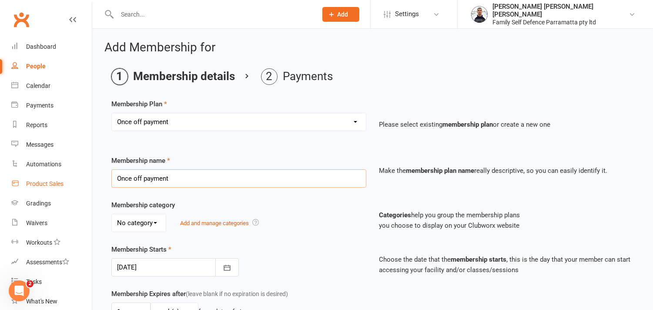
drag, startPoint x: 175, startPoint y: 175, endPoint x: 47, endPoint y: 175, distance: 128.8
click at [47, 175] on ui-view "Prospect Member Non-attending contact Class / event Appointment Grading event T…" at bounding box center [326, 279] width 653 height 555
type input "Monthly GOLD"
click at [204, 147] on div "Membership Plan Select a membership plan Create new Membership Plan Insurance M…" at bounding box center [372, 306] width 522 height 414
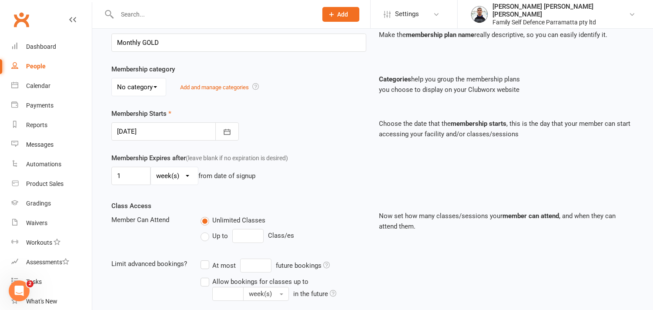
scroll to position [145, 0]
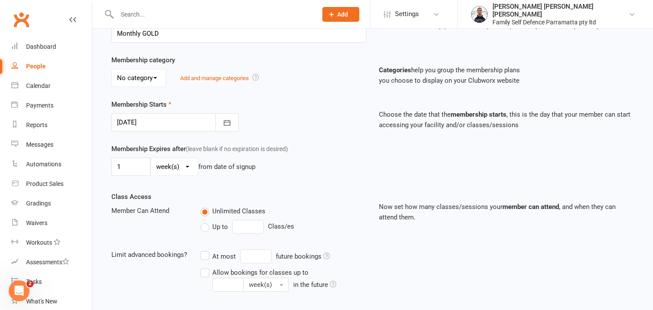
click at [175, 171] on select "day(s) week(s) month(s) year(s)" at bounding box center [174, 166] width 47 height 17
select select "2"
click at [151, 158] on select "day(s) week(s) month(s) year(s)" at bounding box center [174, 166] width 47 height 17
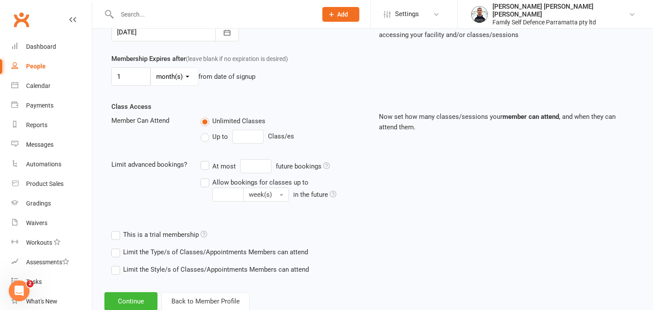
scroll to position [211, 0]
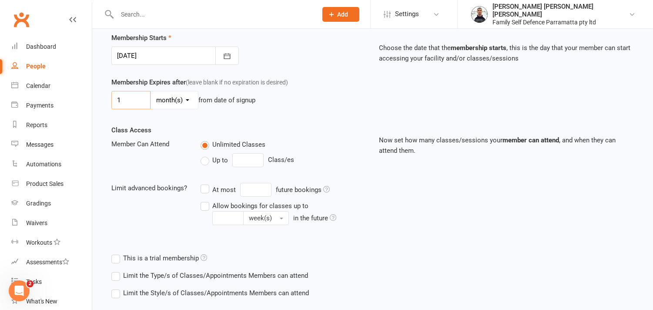
drag, startPoint x: 131, startPoint y: 97, endPoint x: 110, endPoint y: 98, distance: 20.5
click at [110, 98] on div "Membership Expires after (leave blank if no expiration is desired) 1 day(s) wee…" at bounding box center [239, 95] width 268 height 36
drag, startPoint x: 122, startPoint y: 101, endPoint x: 114, endPoint y: 98, distance: 9.1
click at [114, 98] on input "3" at bounding box center [130, 100] width 39 height 18
type input "23"
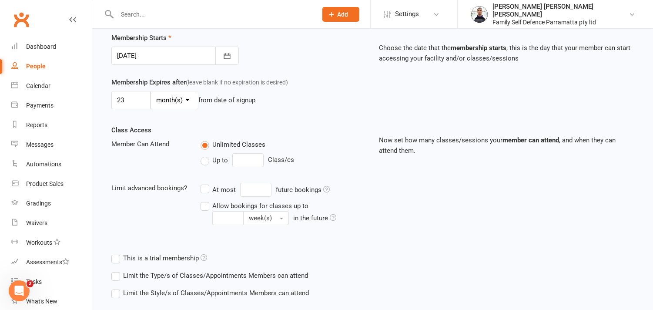
click at [163, 100] on select "day(s) week(s) month(s) year(s)" at bounding box center [174, 99] width 47 height 17
select select "0"
click at [151, 91] on select "day(s) week(s) month(s) year(s)" at bounding box center [174, 99] width 47 height 17
click at [163, 116] on div "Membership Expires after (leave blank if no expiration is desired) 23 day(s) we…" at bounding box center [373, 101] width 536 height 48
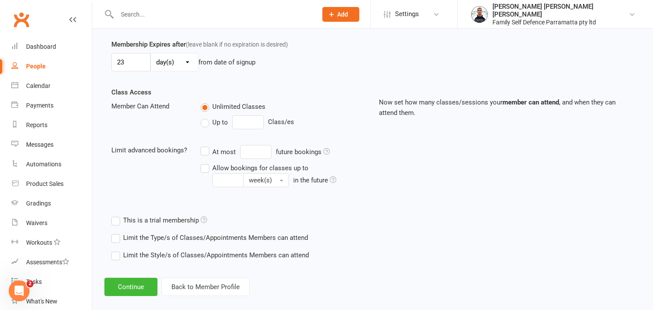
scroll to position [260, 0]
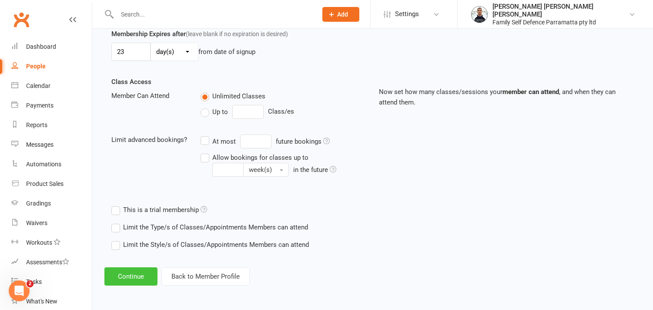
click at [134, 277] on button "Continue" at bounding box center [130, 276] width 53 height 18
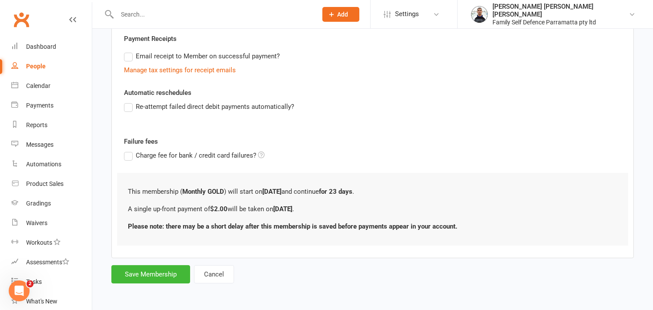
scroll to position [0, 0]
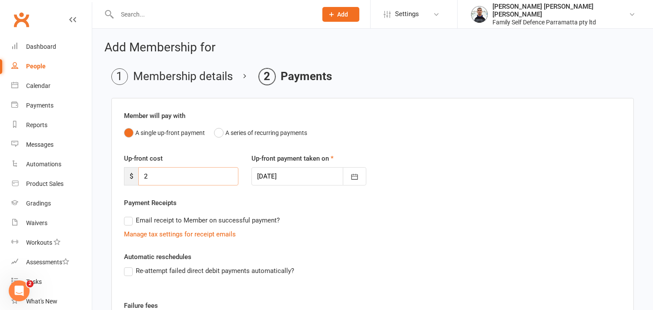
click at [152, 177] on input "2" at bounding box center [188, 176] width 100 height 18
type input "238.33"
click at [347, 225] on div "Email receipt to Member on successful payment?" at bounding box center [369, 219] width 504 height 17
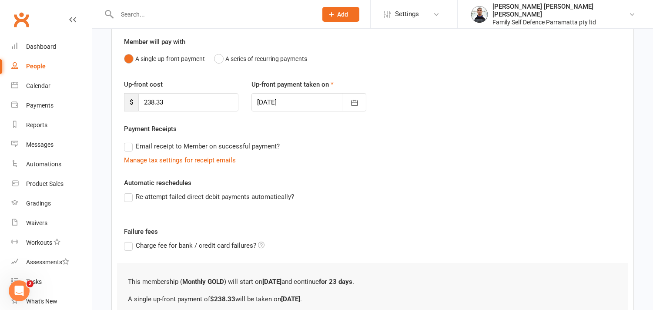
scroll to position [164, 0]
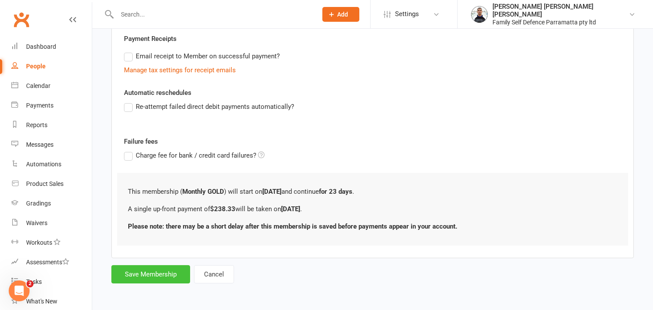
click at [161, 269] on button "Save Membership" at bounding box center [150, 274] width 79 height 18
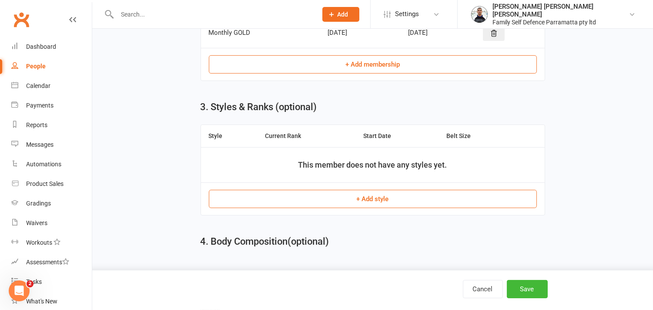
scroll to position [592, 0]
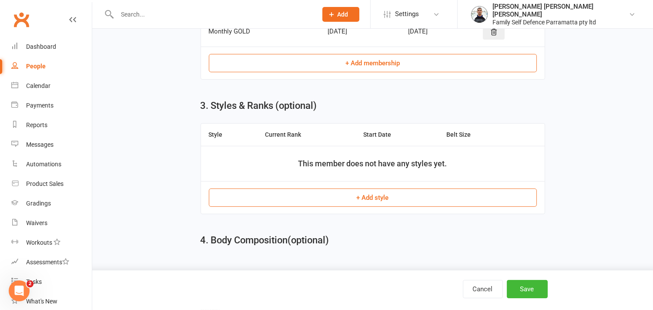
click at [306, 198] on button "+ Add style" at bounding box center [373, 197] width 328 height 18
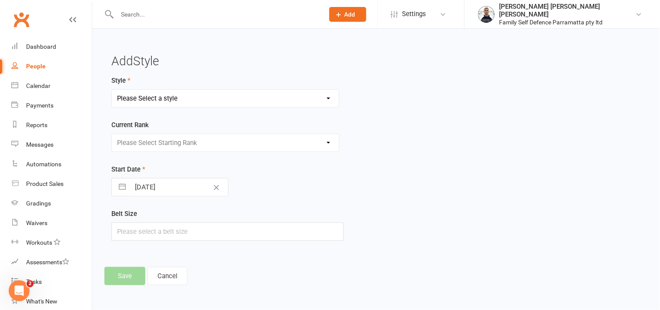
drag, startPoint x: 155, startPoint y: 93, endPoint x: 152, endPoint y: 101, distance: 8.8
click at [155, 93] on select "Please Select a style Ninja & Dragon Ninja & Dragon (1) Teen & Adult" at bounding box center [225, 98] width 227 height 17
select select "473"
click at [112, 90] on select "Please Select a style Ninja & Dragon Ninja & Dragon (1) Teen & Adult" at bounding box center [225, 98] width 227 height 17
click at [147, 141] on select "Please Select Starting Rank White Belt Yellow Belt Orange Belt Green Belt Blue-…" at bounding box center [225, 142] width 227 height 17
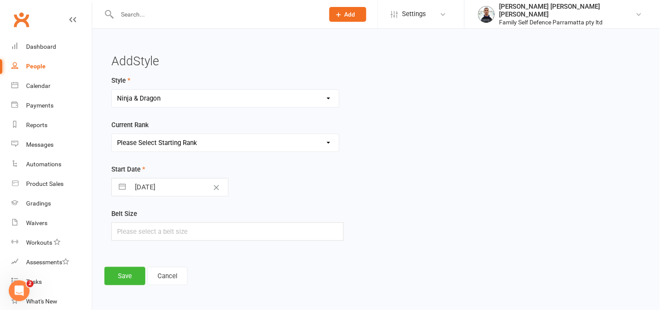
select select "4519"
click at [112, 134] on select "Please Select Starting Rank White Belt Yellow Belt Orange Belt Green Belt Blue-…" at bounding box center [225, 142] width 227 height 17
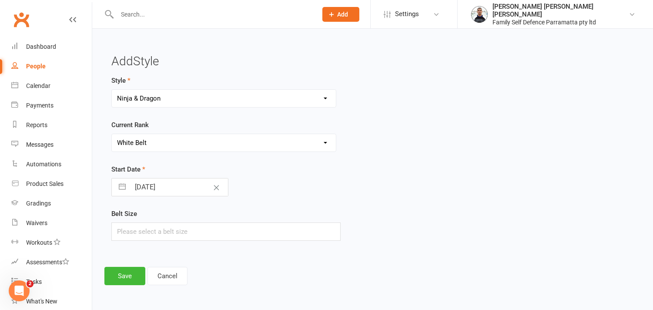
click at [153, 191] on input "[DATE]" at bounding box center [179, 186] width 98 height 17
select select "6"
select select "2025"
select select "7"
select select "2025"
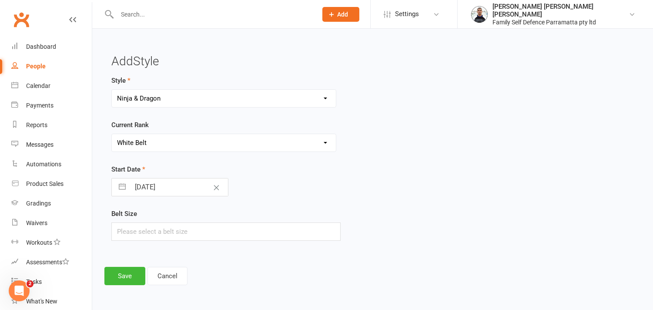
select select "8"
select select "2025"
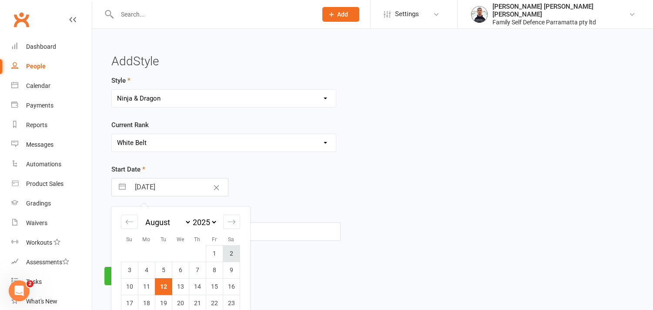
click at [231, 251] on td "2" at bounding box center [231, 253] width 17 height 17
type input "[DATE]"
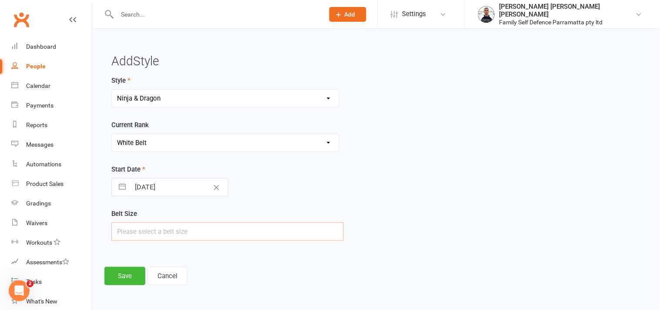
click at [159, 231] on input "text" at bounding box center [227, 231] width 232 height 18
type input "2"
click at [125, 279] on button "Save" at bounding box center [124, 276] width 41 height 18
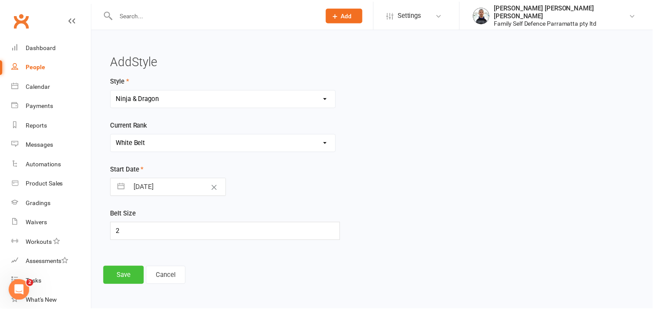
scroll to position [685, 0]
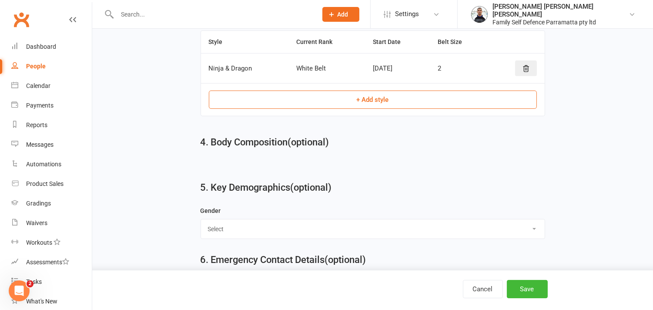
click at [228, 233] on select "Select [DEMOGRAPHIC_DATA] [DEMOGRAPHIC_DATA]" at bounding box center [373, 228] width 344 height 19
select select "[DEMOGRAPHIC_DATA]"
click at [201, 221] on select "Select [DEMOGRAPHIC_DATA] [DEMOGRAPHIC_DATA]" at bounding box center [373, 228] width 344 height 19
click at [527, 289] on button "Save" at bounding box center [527, 289] width 41 height 18
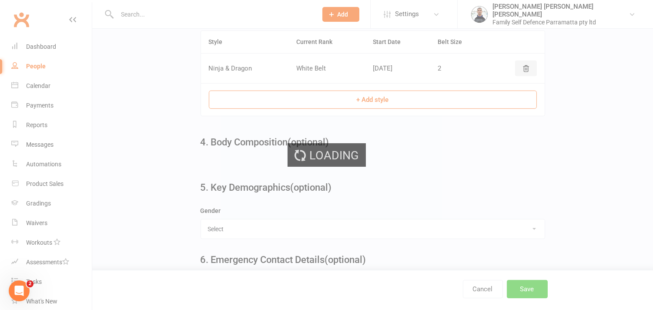
scroll to position [0, 0]
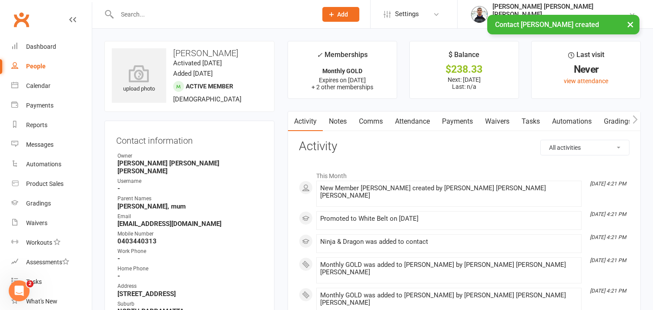
click at [457, 118] on link "Payments" at bounding box center [457, 121] width 43 height 20
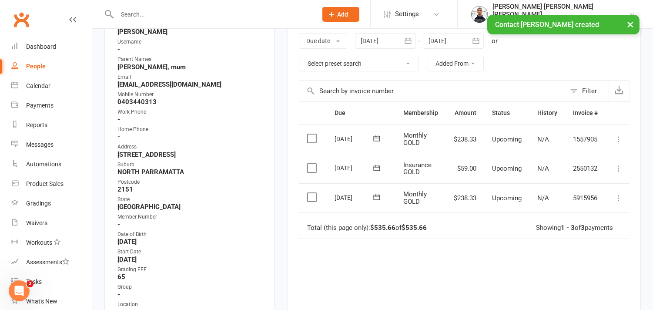
scroll to position [145, 0]
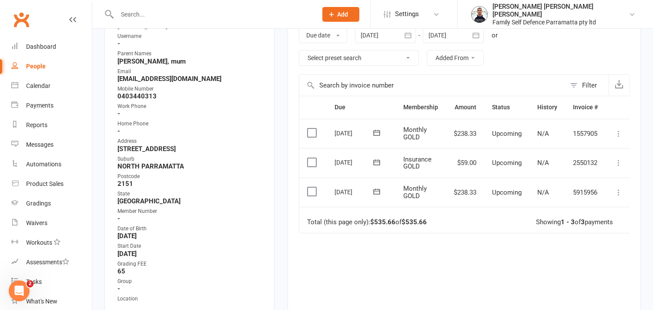
click at [310, 159] on label at bounding box center [313, 162] width 12 height 9
click at [310, 158] on input "checkbox" at bounding box center [310, 158] width 6 height 0
click at [313, 192] on label at bounding box center [313, 191] width 12 height 9
click at [313, 187] on input "checkbox" at bounding box center [310, 187] width 6 height 0
click at [606, 294] on button "Change status" at bounding box center [606, 290] width 69 height 18
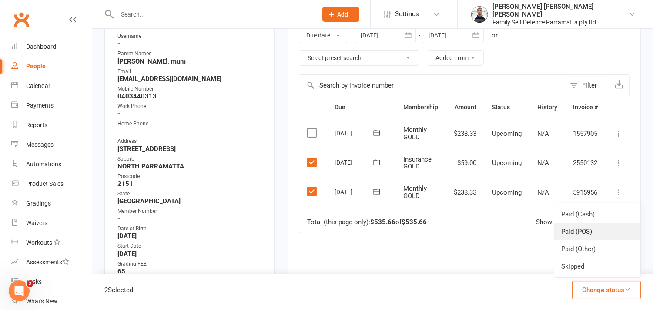
click at [578, 229] on link "Paid (POS)" at bounding box center [597, 231] width 86 height 17
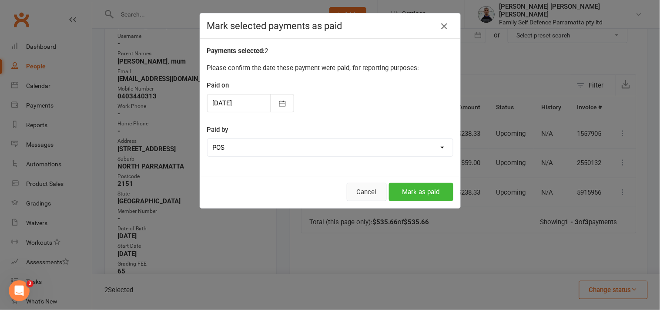
click at [360, 194] on button "Cancel" at bounding box center [367, 192] width 40 height 18
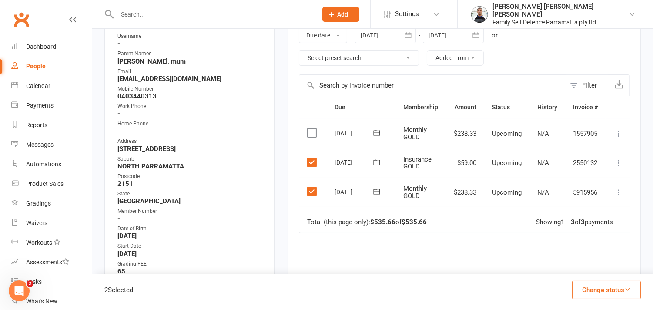
click at [310, 162] on label at bounding box center [313, 162] width 12 height 9
click at [310, 158] on input "checkbox" at bounding box center [310, 158] width 6 height 0
click at [310, 193] on label at bounding box center [313, 191] width 12 height 9
click at [310, 187] on input "checkbox" at bounding box center [310, 187] width 6 height 0
click at [379, 163] on icon at bounding box center [376, 162] width 9 height 9
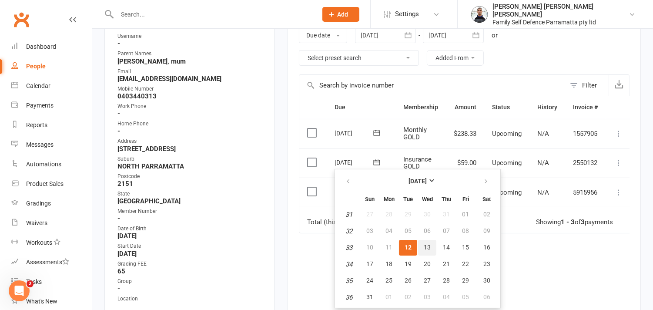
click at [425, 244] on span "13" at bounding box center [427, 247] width 7 height 7
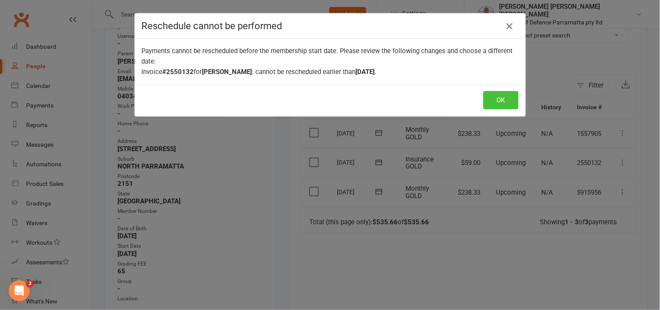
click at [498, 100] on button "OK" at bounding box center [500, 100] width 35 height 18
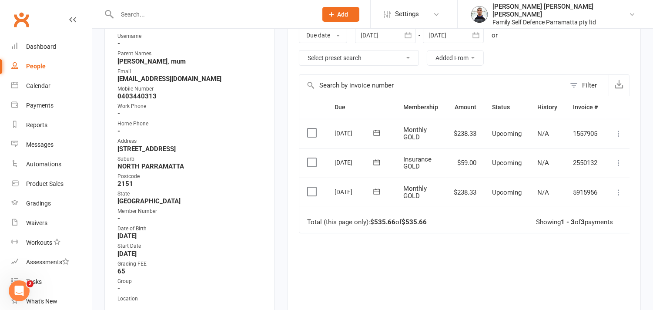
click at [513, 268] on div "Due Contact Membership Amount Status History Invoice # Select this [DATE] [PERS…" at bounding box center [464, 220] width 331 height 249
click at [382, 272] on div "Due Contact Membership Amount Status History Invoice # Select this [DATE] [PERS…" at bounding box center [464, 220] width 331 height 249
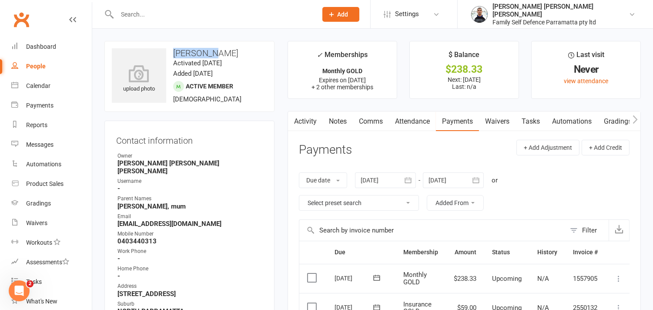
drag, startPoint x: 175, startPoint y: 50, endPoint x: 211, endPoint y: 53, distance: 35.8
click at [211, 53] on h3 "[PERSON_NAME]" at bounding box center [189, 53] width 155 height 10
copy h3 "[PERSON_NAME]"
click at [235, 153] on div "Owner" at bounding box center [189, 156] width 145 height 8
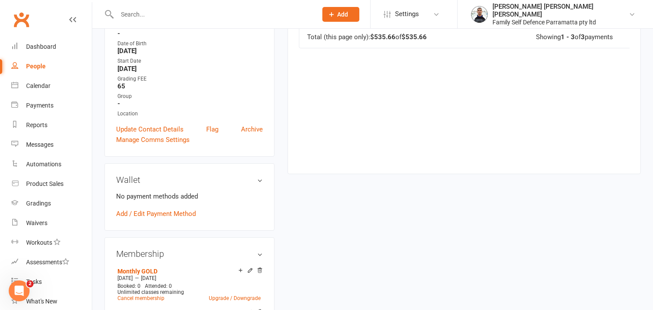
scroll to position [338, 0]
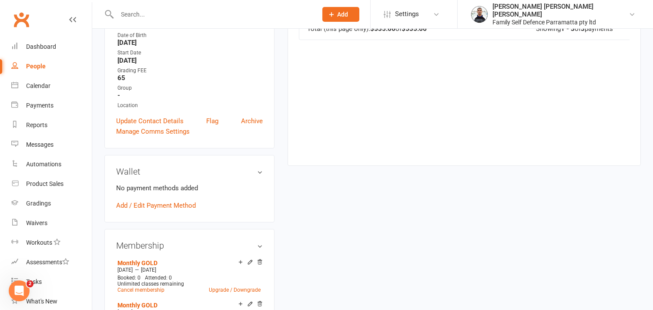
click at [435, 247] on div "upload photo [PERSON_NAME] Activated [DATE] Added [DATE] Active member [DEMOGRA…" at bounding box center [372, 276] width 549 height 1146
click at [174, 200] on link "Add / Edit Payment Method" at bounding box center [156, 205] width 80 height 10
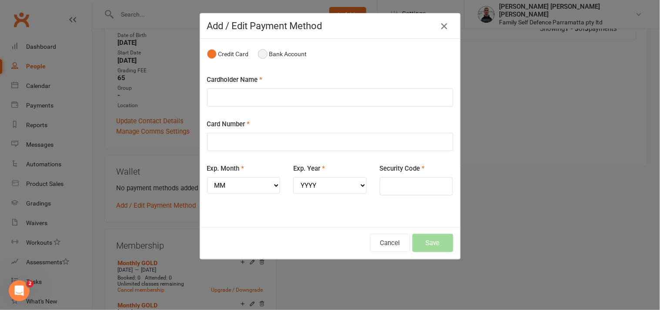
click at [259, 56] on button "Bank Account" at bounding box center [282, 54] width 49 height 17
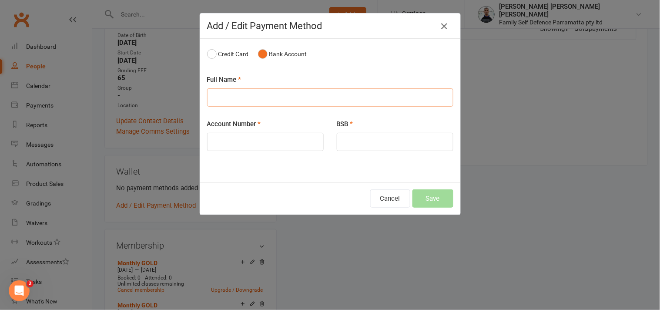
click at [236, 94] on input "text" at bounding box center [330, 97] width 246 height 18
click at [247, 98] on input "[PERSON_NAME]" at bounding box center [330, 97] width 246 height 18
type input "[PERSON_NAME]"
click at [224, 145] on input "70219864" at bounding box center [265, 142] width 117 height 18
type input "70219864"
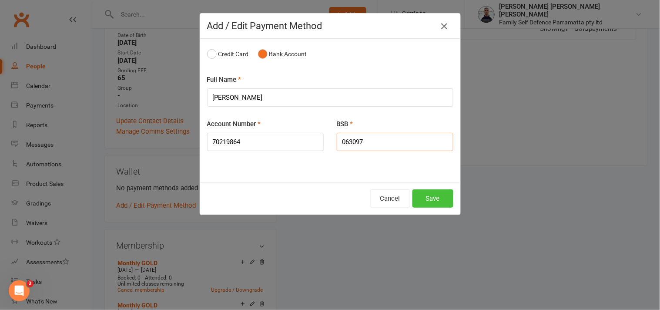
type input "063097"
click at [427, 196] on button "Save" at bounding box center [432, 198] width 41 height 18
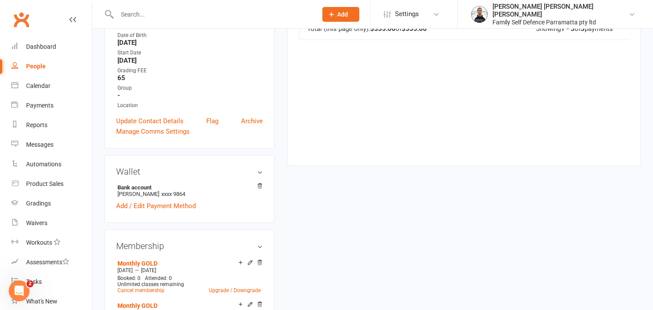
click at [209, 14] on input "text" at bounding box center [212, 14] width 197 height 12
paste input "[PERSON_NAME]"
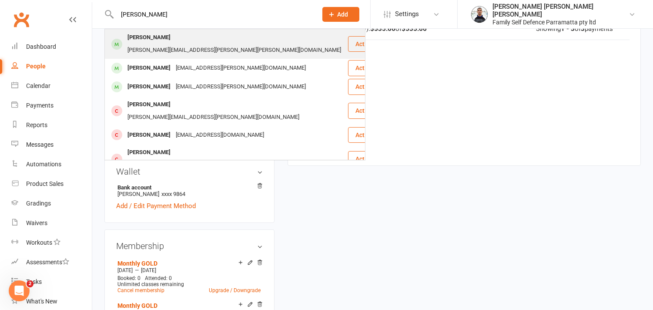
type input "[PERSON_NAME]"
click at [151, 38] on div "[PERSON_NAME]" at bounding box center [149, 37] width 48 height 13
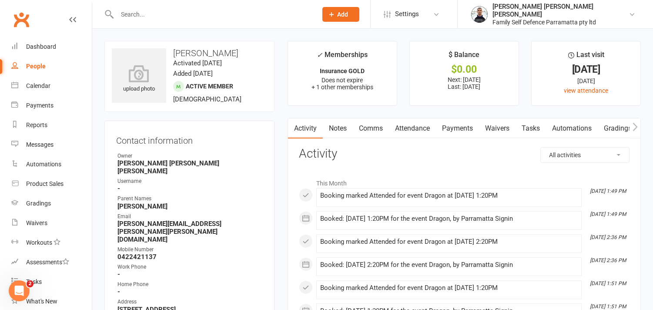
click at [457, 128] on link "Payments" at bounding box center [457, 128] width 43 height 20
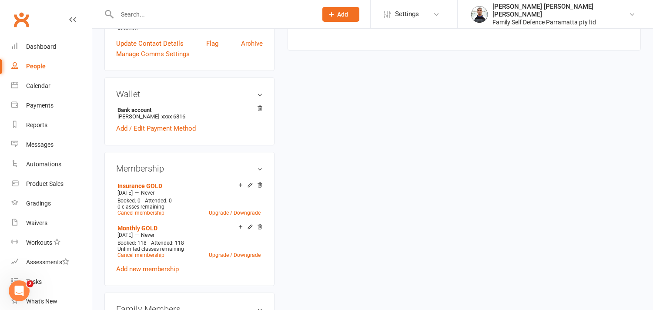
scroll to position [435, 0]
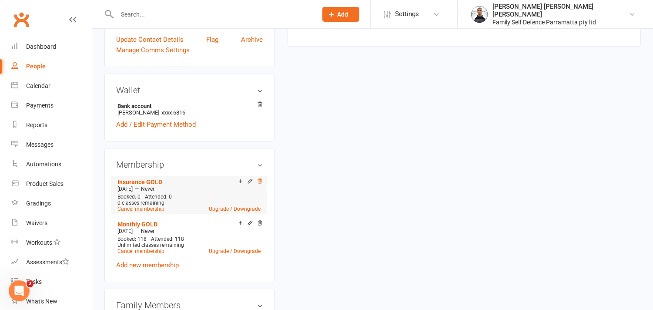
click at [258, 178] on icon at bounding box center [260, 180] width 4 height 5
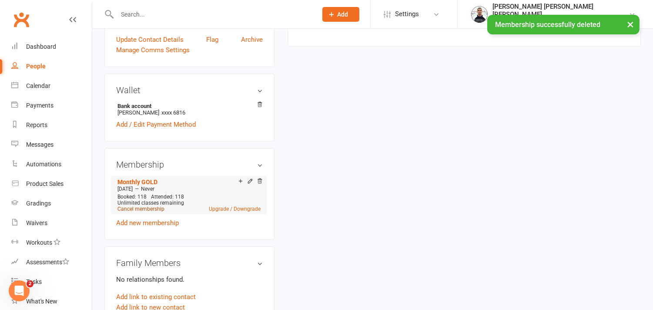
click at [157, 206] on link "Cancel membership" at bounding box center [140, 209] width 47 height 6
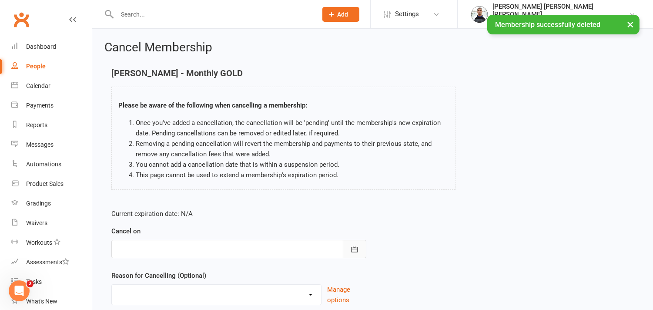
click at [355, 251] on icon "button" at bounding box center [354, 249] width 9 height 9
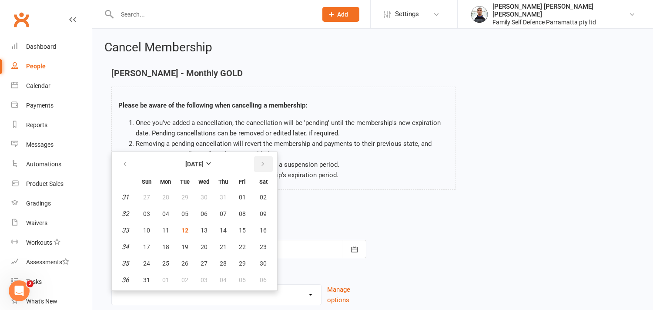
click at [258, 159] on button "button" at bounding box center [263, 164] width 19 height 16
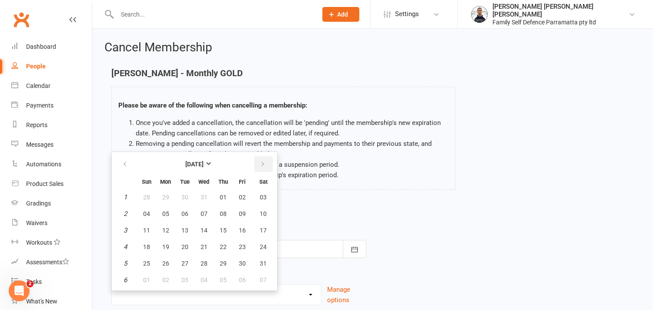
click at [258, 159] on button "button" at bounding box center [263, 164] width 19 height 16
click at [222, 210] on span "12" at bounding box center [223, 213] width 7 height 7
type input "[DATE]"
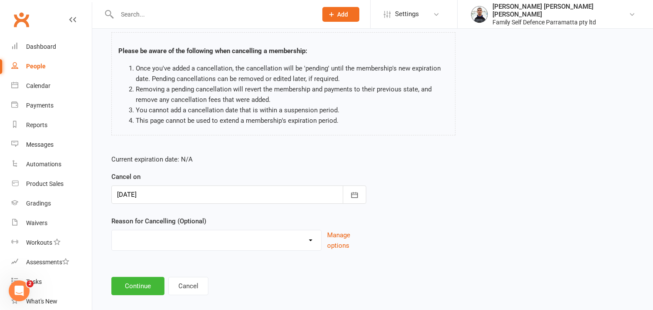
scroll to position [66, 0]
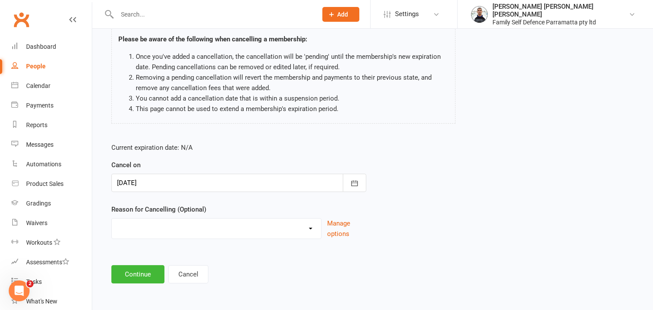
click at [147, 234] on select "Other reason" at bounding box center [216, 226] width 209 height 17
select select "0"
click at [112, 218] on select "Other reason" at bounding box center [216, 226] width 209 height 17
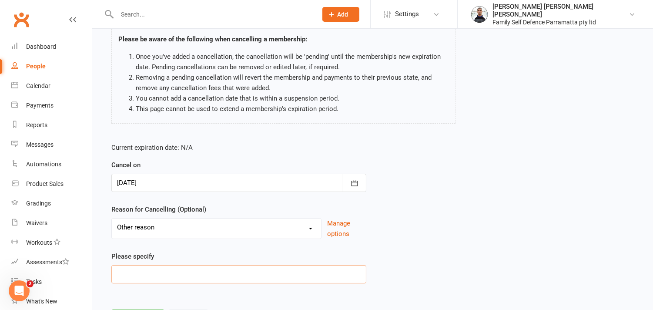
click at [135, 279] on input at bounding box center [238, 274] width 255 height 18
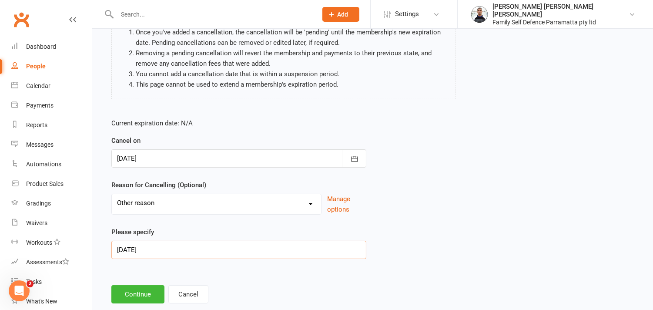
scroll to position [110, 0]
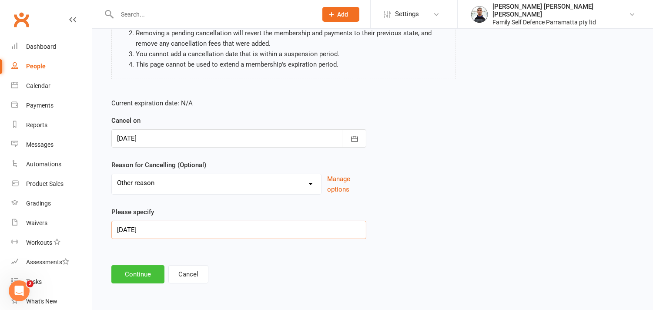
type input "[DATE]"
click at [145, 276] on button "Continue" at bounding box center [137, 274] width 53 height 18
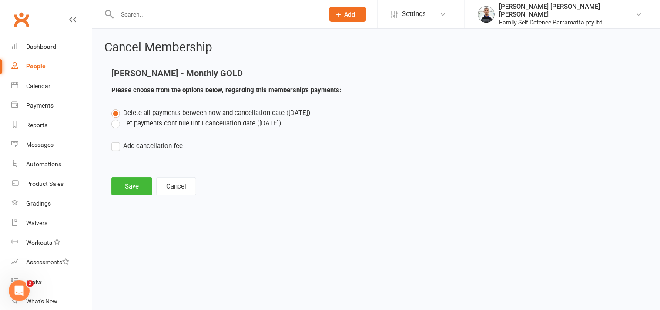
click at [117, 124] on label "Let payments continue until cancellation date ([DATE])" at bounding box center [196, 123] width 170 height 10
click at [117, 118] on input "Let payments continue until cancellation date ([DATE])" at bounding box center [114, 118] width 6 height 0
click at [129, 185] on button "Save" at bounding box center [131, 186] width 41 height 18
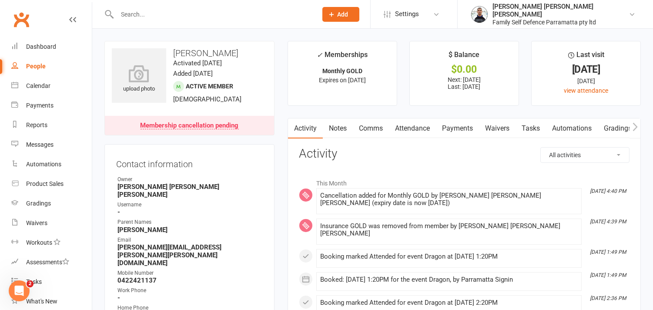
click at [468, 131] on link "Payments" at bounding box center [457, 128] width 43 height 20
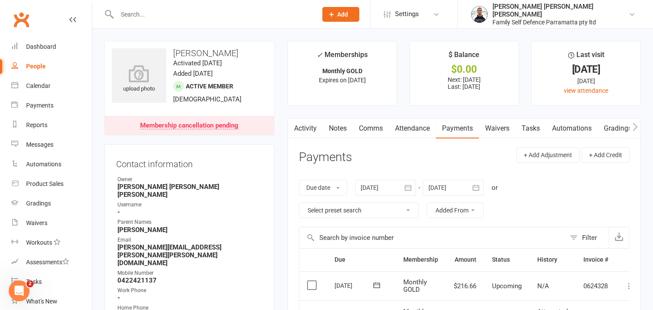
click at [477, 184] on icon "button" at bounding box center [476, 187] width 9 height 9
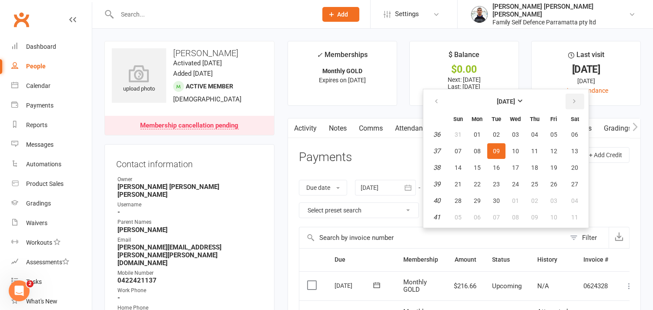
click at [572, 98] on icon "button" at bounding box center [574, 101] width 6 height 7
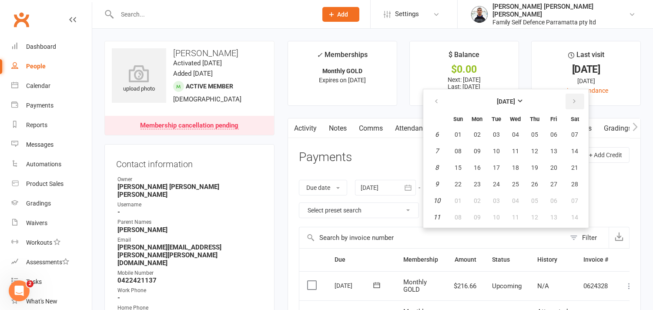
click at [572, 98] on icon "button" at bounding box center [574, 101] width 6 height 7
click at [573, 133] on span "02" at bounding box center [575, 134] width 7 height 7
type input "[DATE]"
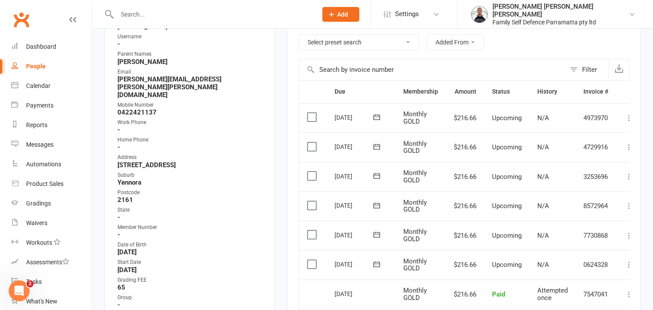
scroll to position [145, 0]
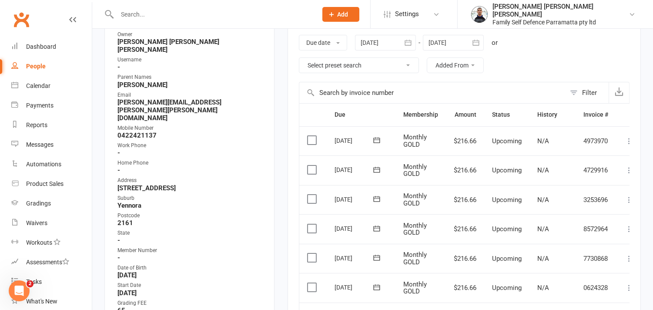
click at [252, 14] on input "text" at bounding box center [212, 14] width 197 height 12
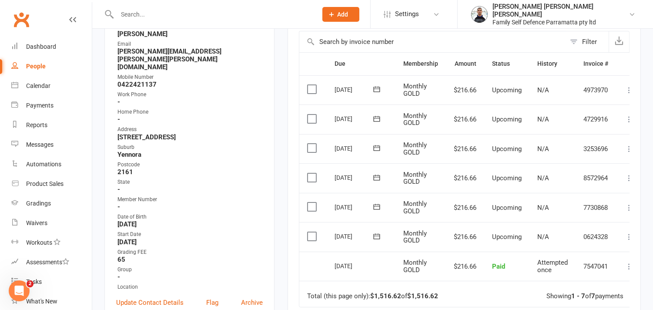
scroll to position [193, 0]
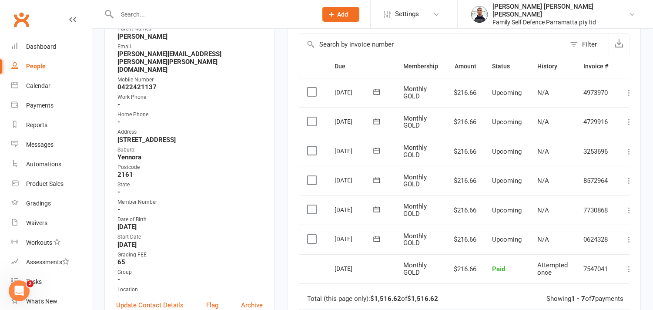
click at [464, 99] on td "$216.66" at bounding box center [465, 93] width 38 height 30
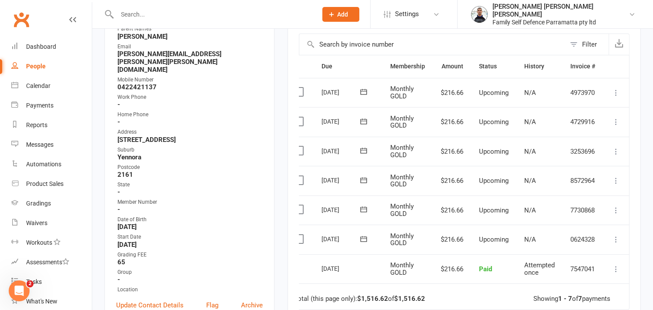
click at [616, 93] on icon at bounding box center [616, 92] width 9 height 9
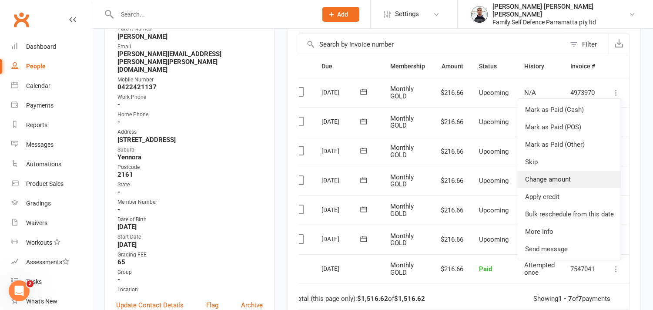
click at [548, 179] on link "Change amount" at bounding box center [569, 179] width 103 height 17
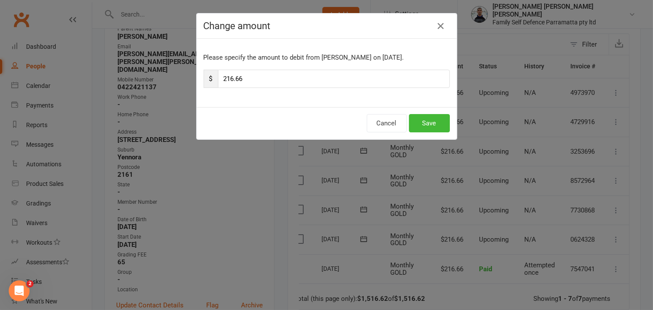
scroll to position [0, 12]
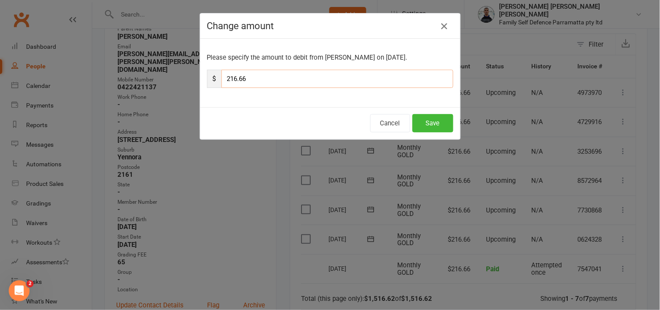
drag, startPoint x: 265, startPoint y: 78, endPoint x: 222, endPoint y: 77, distance: 43.5
click at [222, 77] on input "216.66" at bounding box center [337, 79] width 232 height 18
type input "150"
click at [431, 123] on button "Save" at bounding box center [432, 123] width 41 height 18
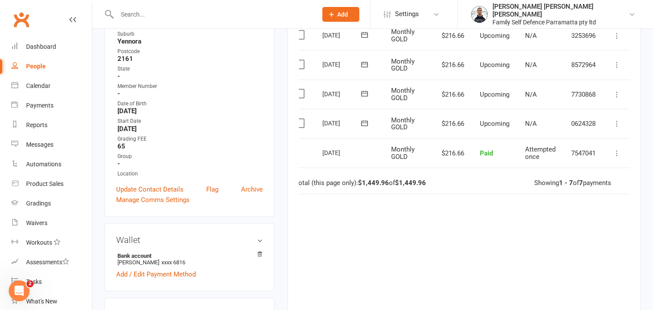
scroll to position [338, 0]
